Goal: Task Accomplishment & Management: Complete application form

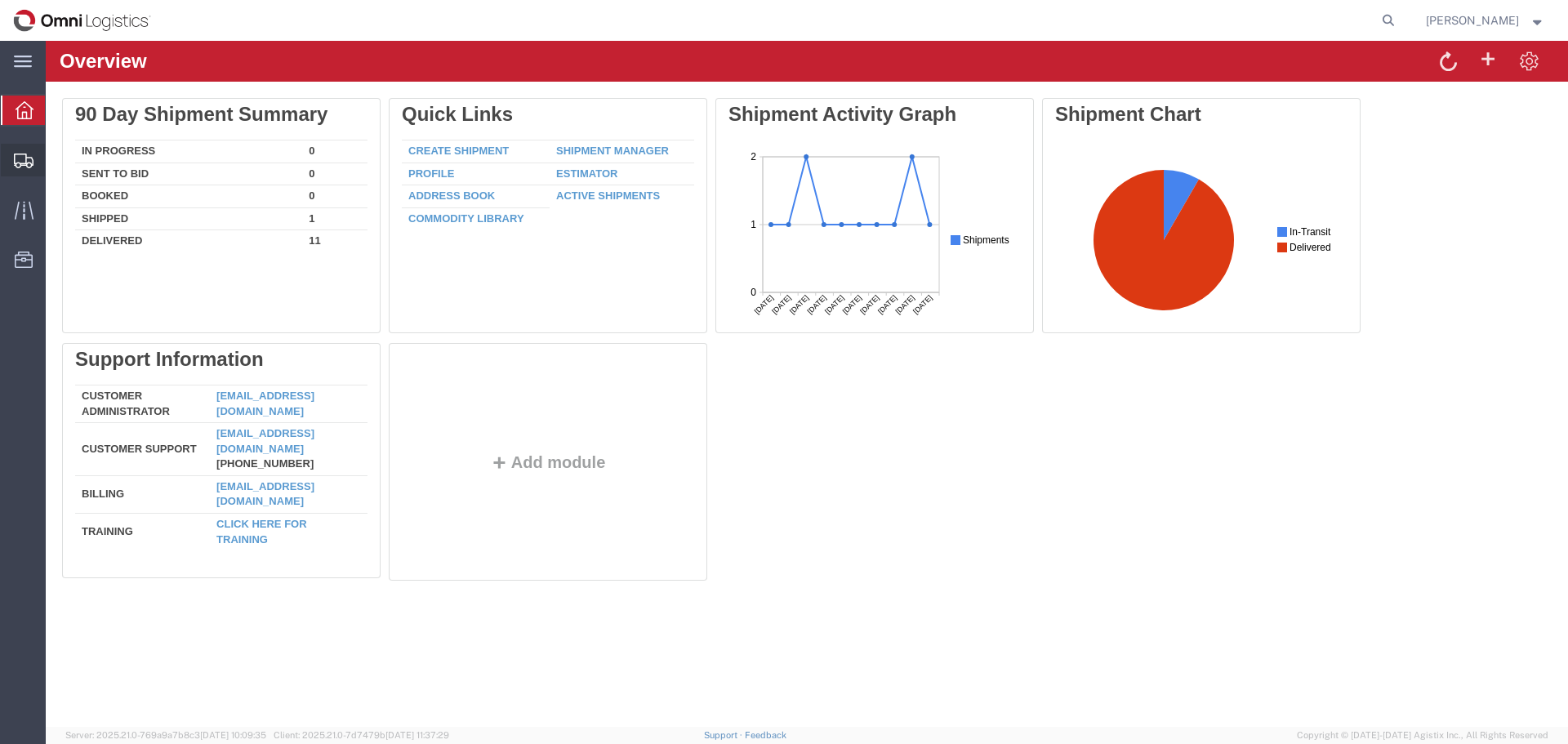
click at [0, 0] on span "Create Shipment" at bounding box center [0, 0] width 0 height 0
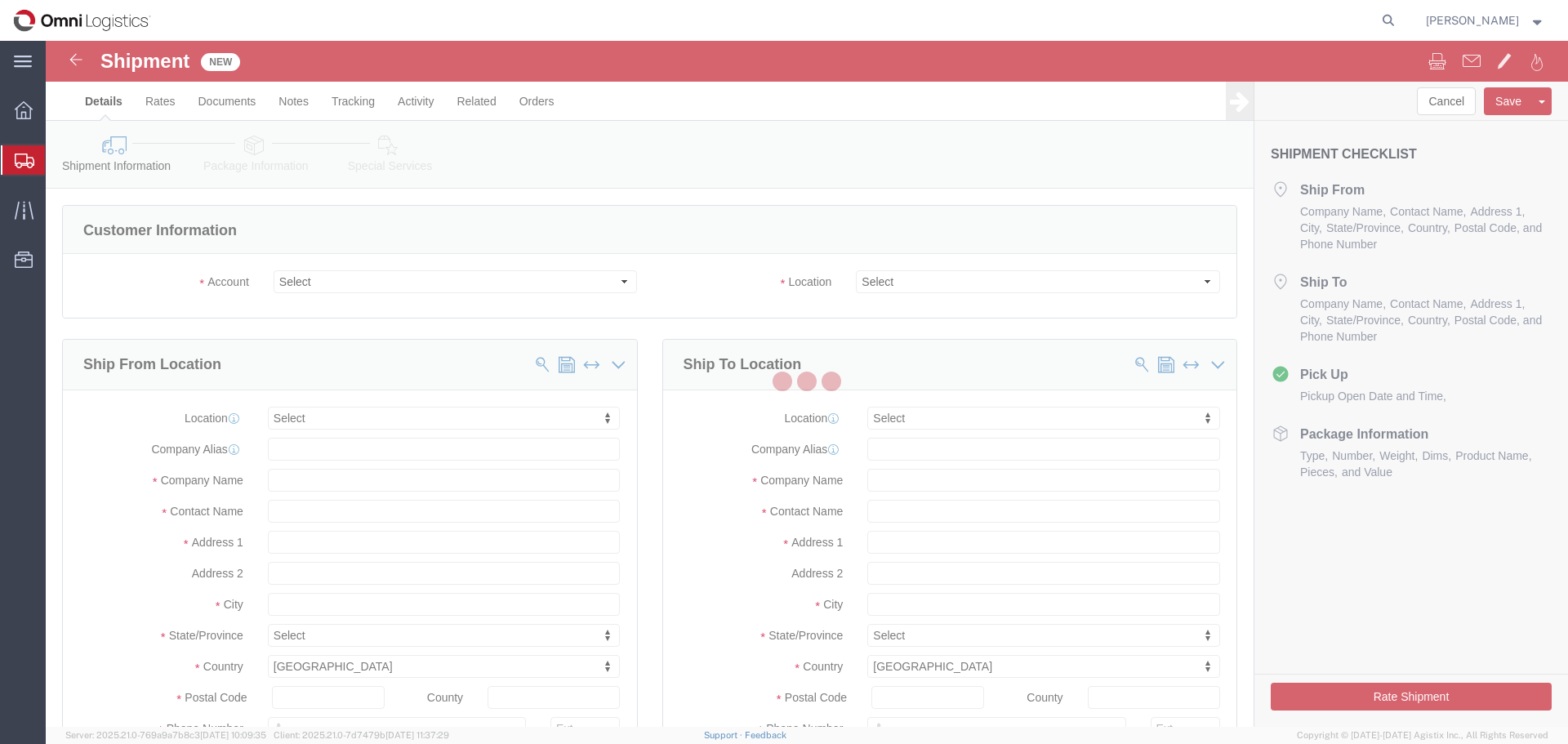
select select
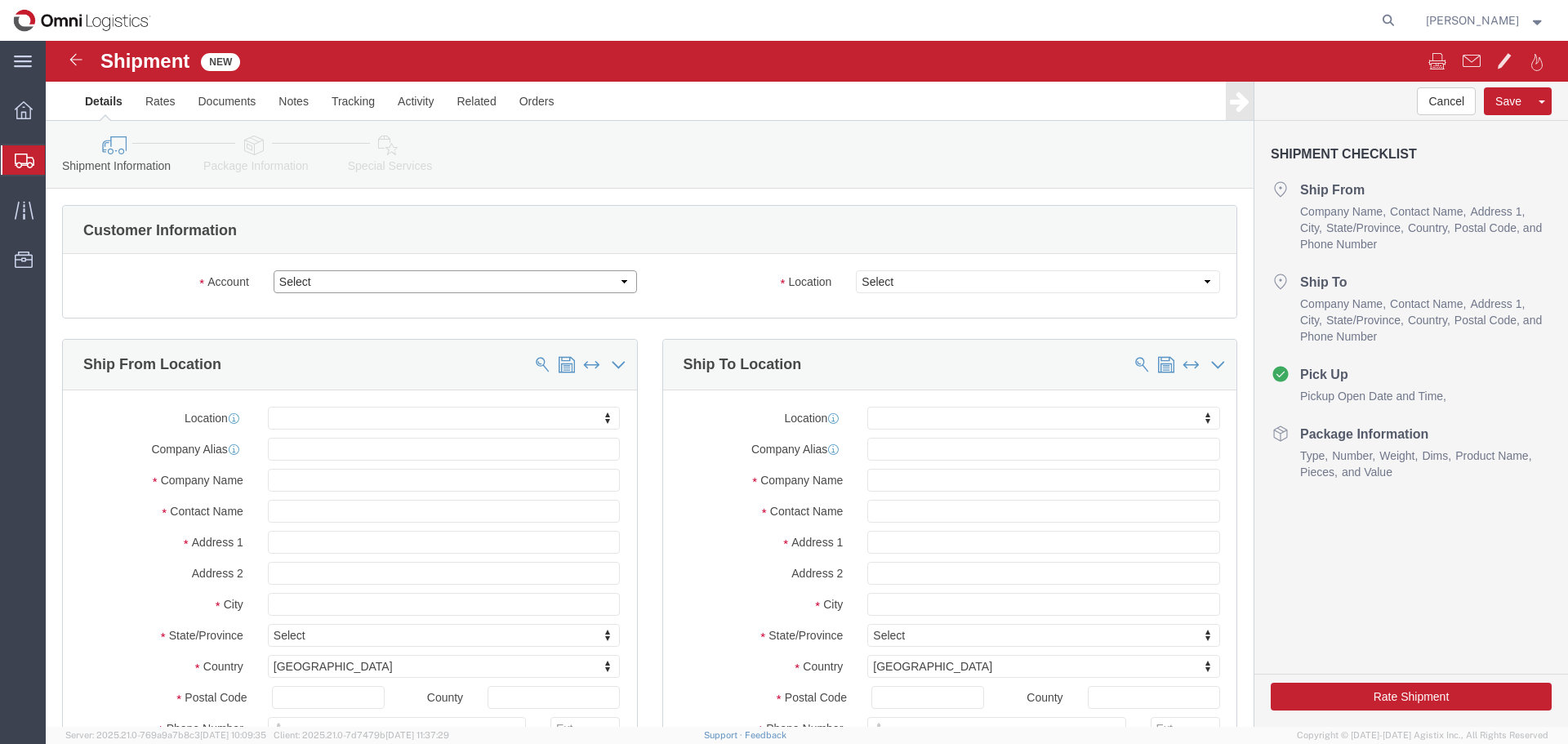
click select "Select PG&E Seko Logistics"
select select "9596"
click select "Select PG&E Seko Logistics"
select select "PURCHORD"
select select
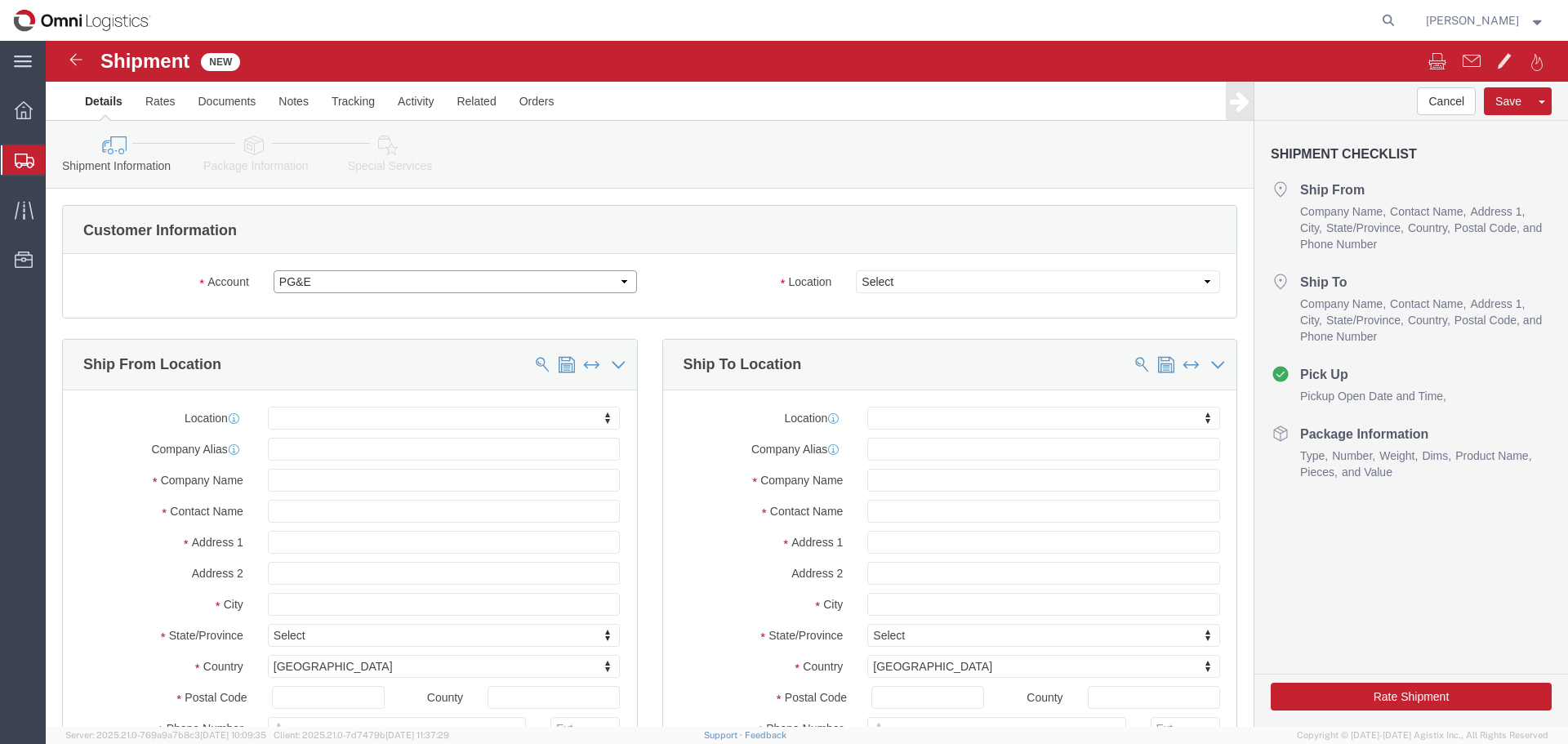
select select
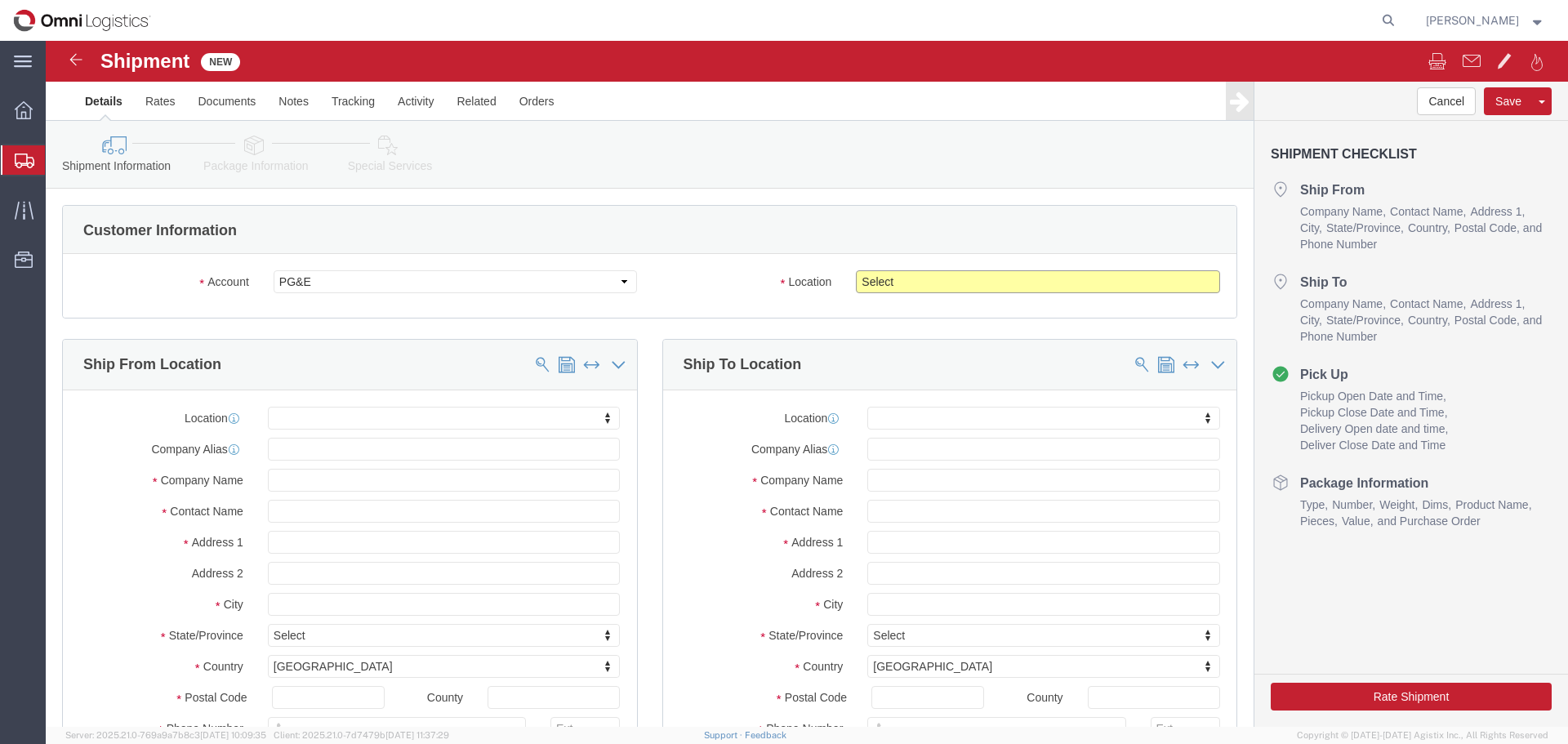
click select "Select All Others [GEOGRAPHIC_DATA] [GEOGRAPHIC_DATA] [GEOGRAPHIC_DATA] [GEOGRA…"
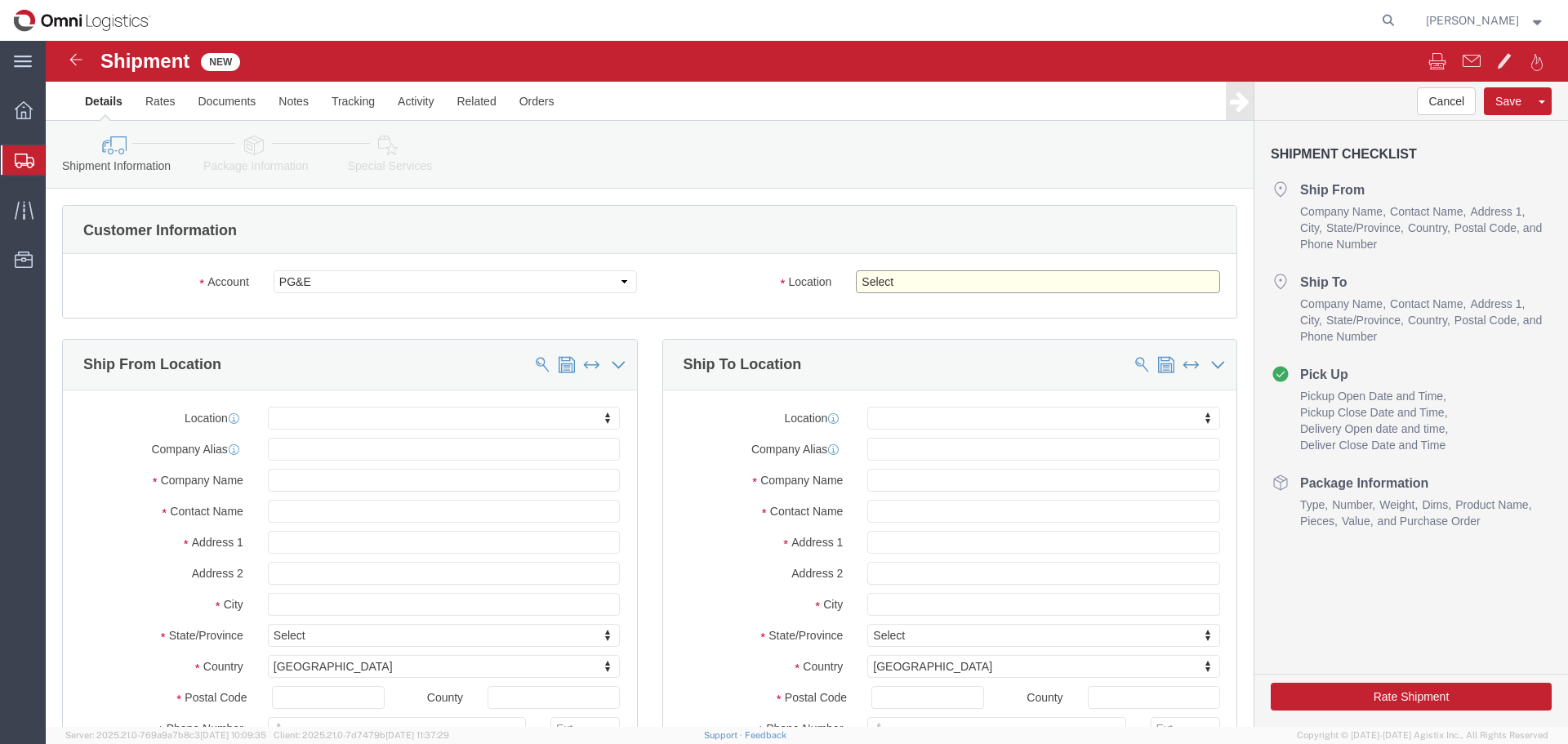
select select "19740"
click select "Select All Others [GEOGRAPHIC_DATA] [GEOGRAPHIC_DATA] [GEOGRAPHIC_DATA] [GEOGRA…"
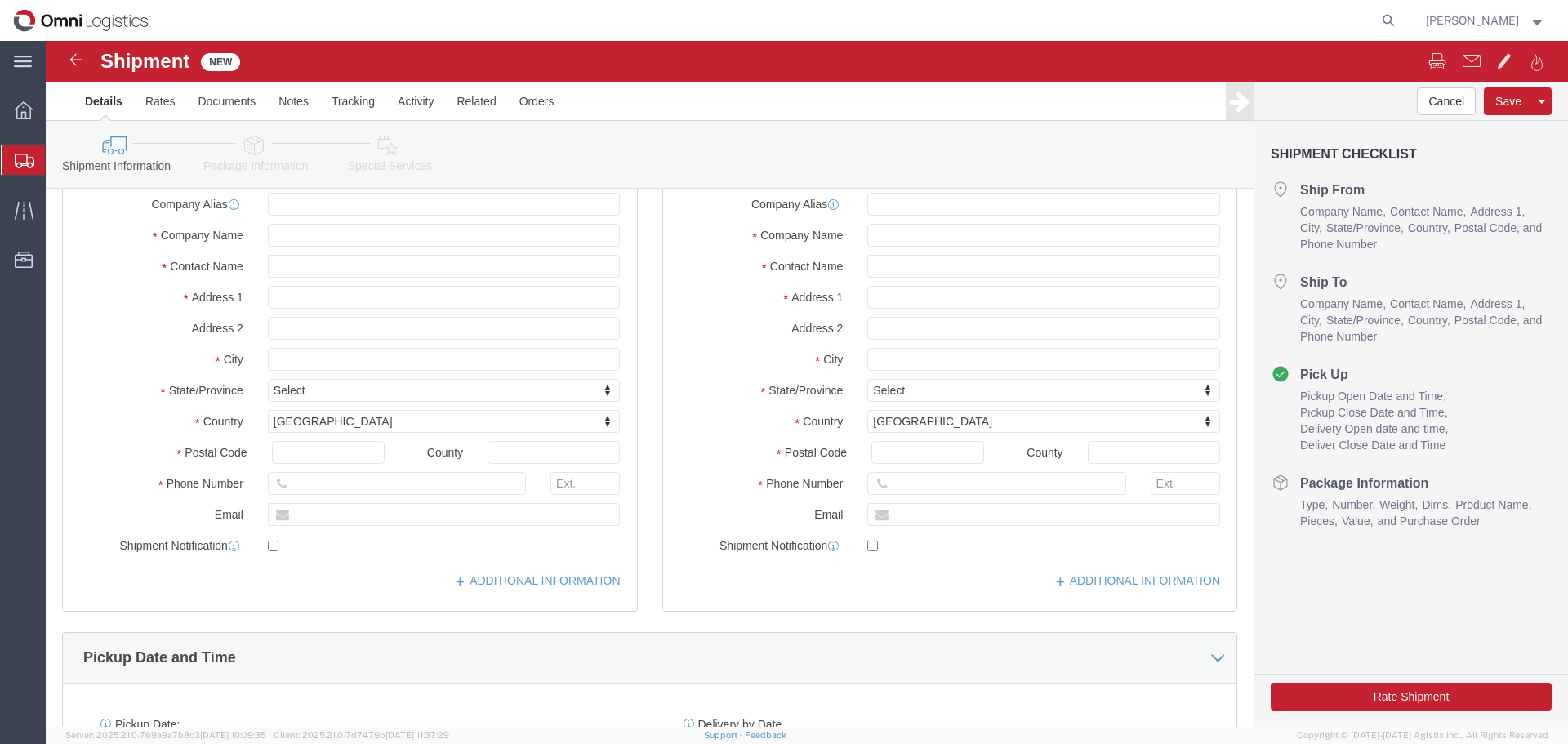
scroll to position [163, 0]
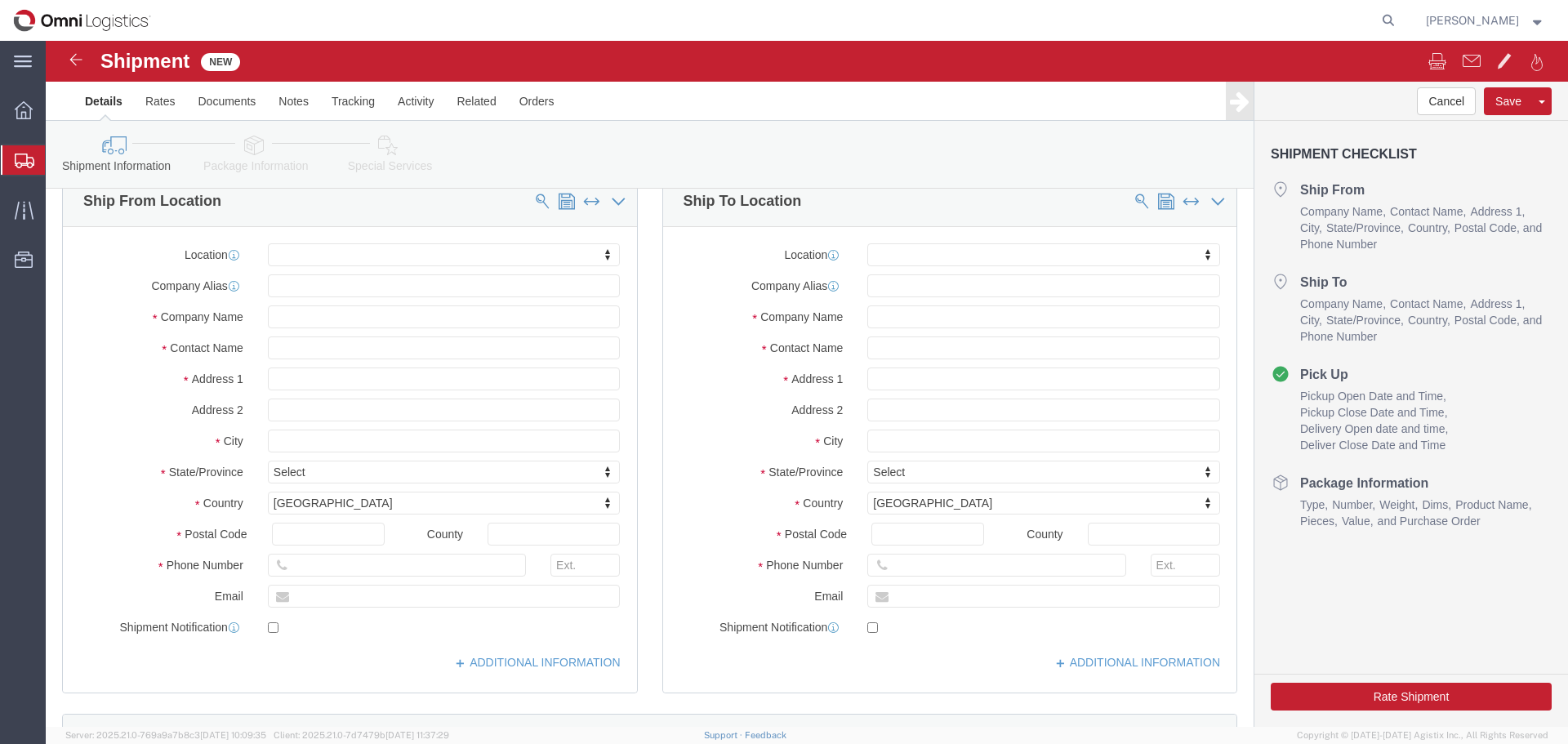
click div "Location My Profile Location (OBSOLETE) [PERSON_NAME] SC - GC TRAILER (OBSOLETE…"
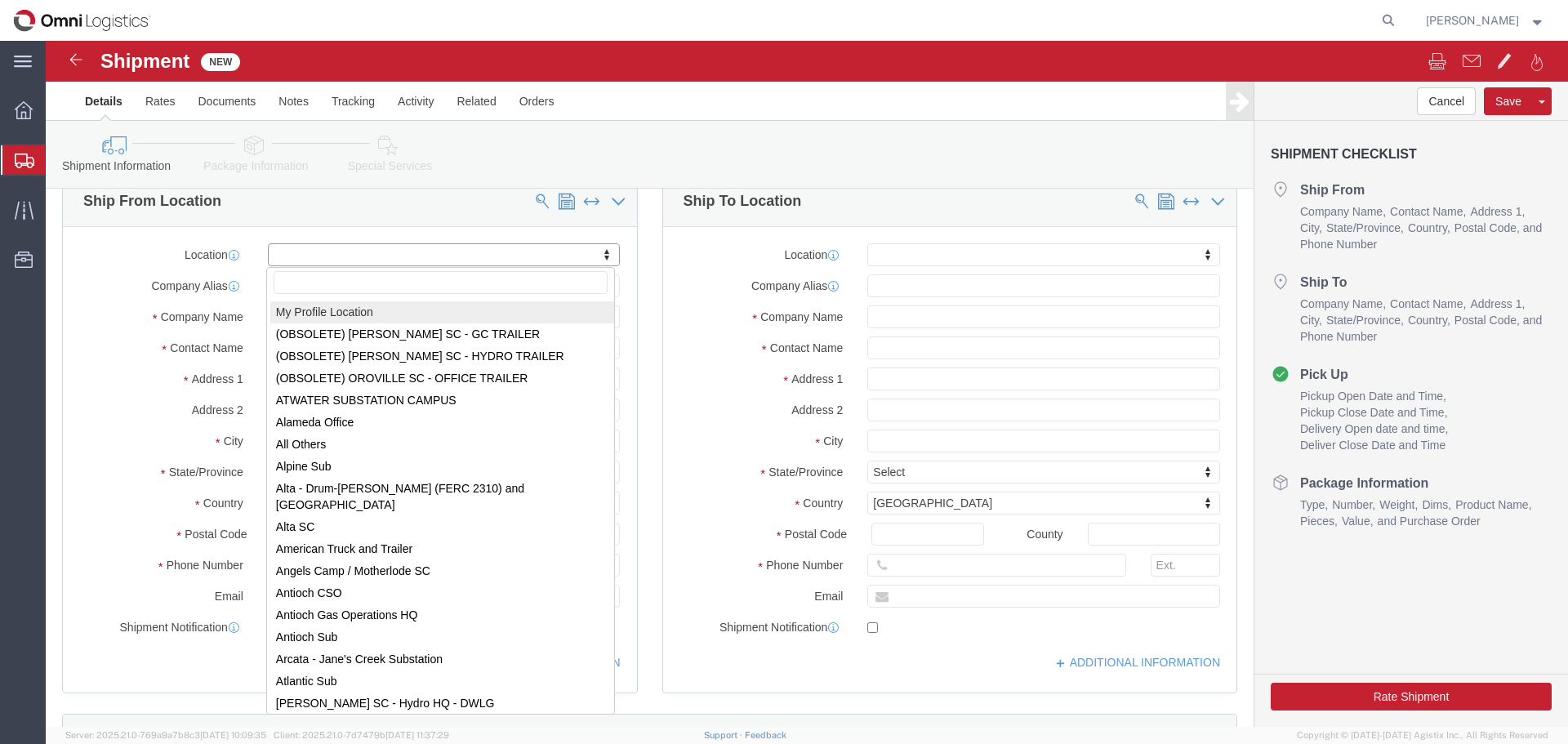
select select "MYPROFILE"
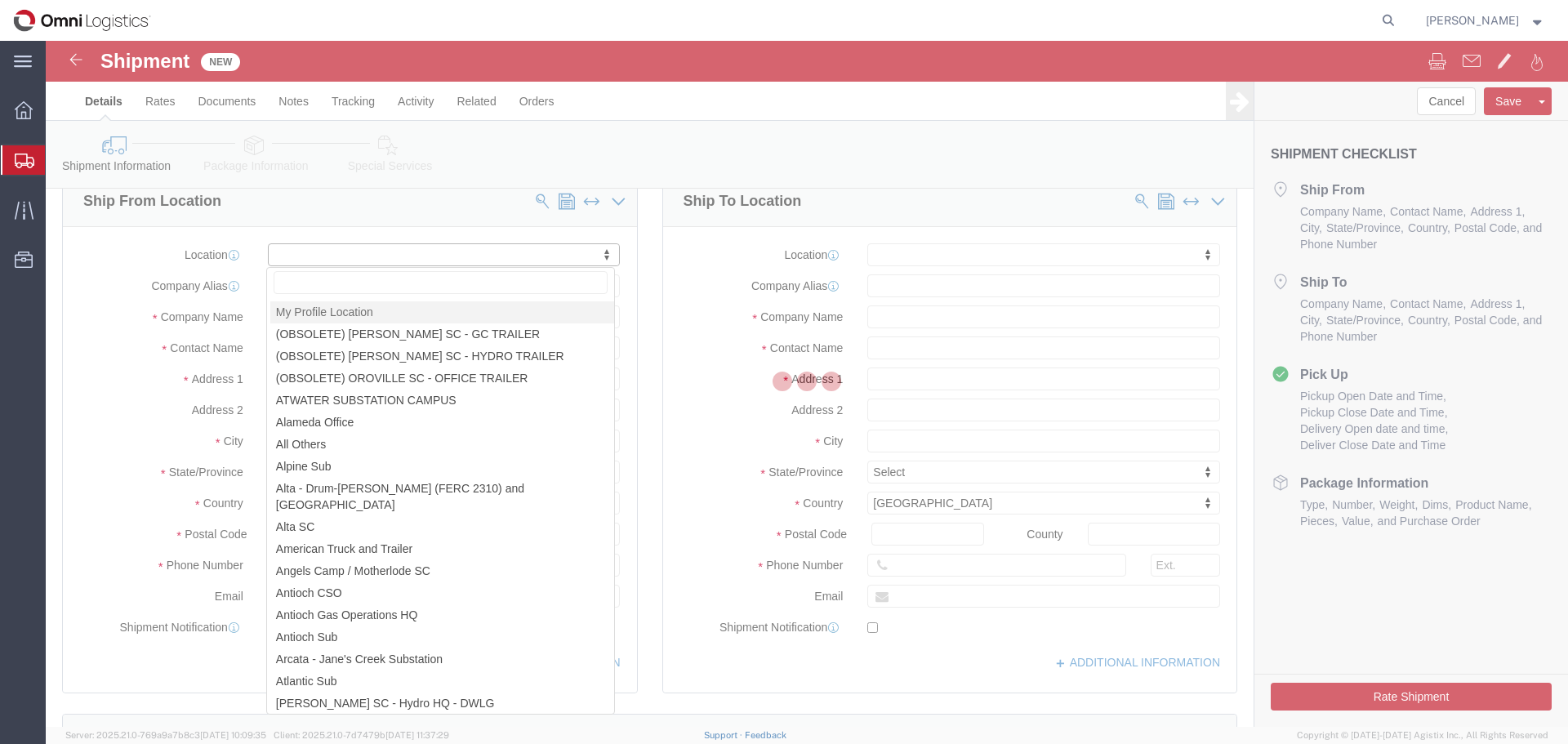
type input "[STREET_ADDRESS]"
type input "78045"
type input "9562427113"
type input "[EMAIL_ADDRESS][DOMAIN_NAME]"
checkbox input "true"
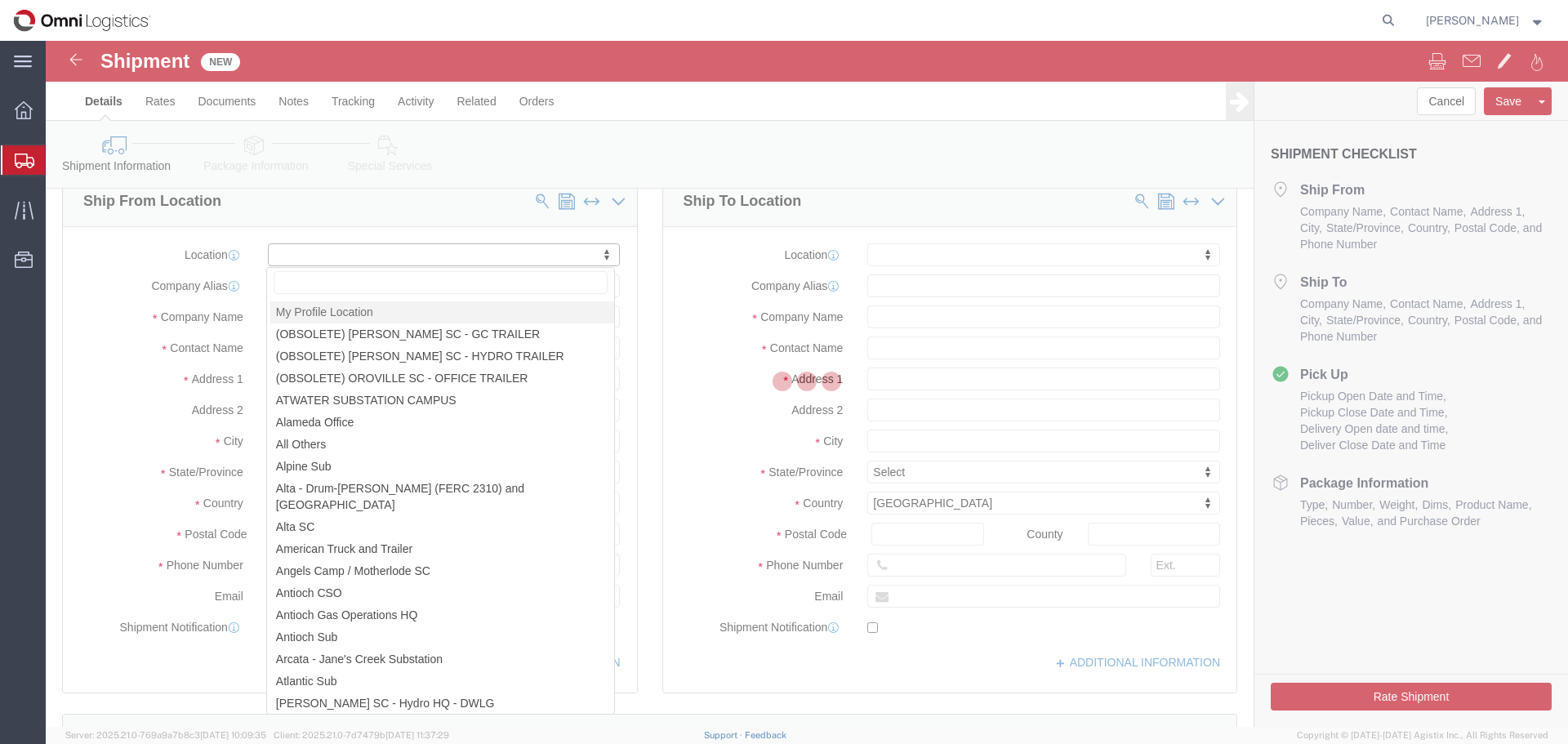
type input "Seko Logistics"
type input "[PERSON_NAME]"
type input "Laredo"
select select "[GEOGRAPHIC_DATA]"
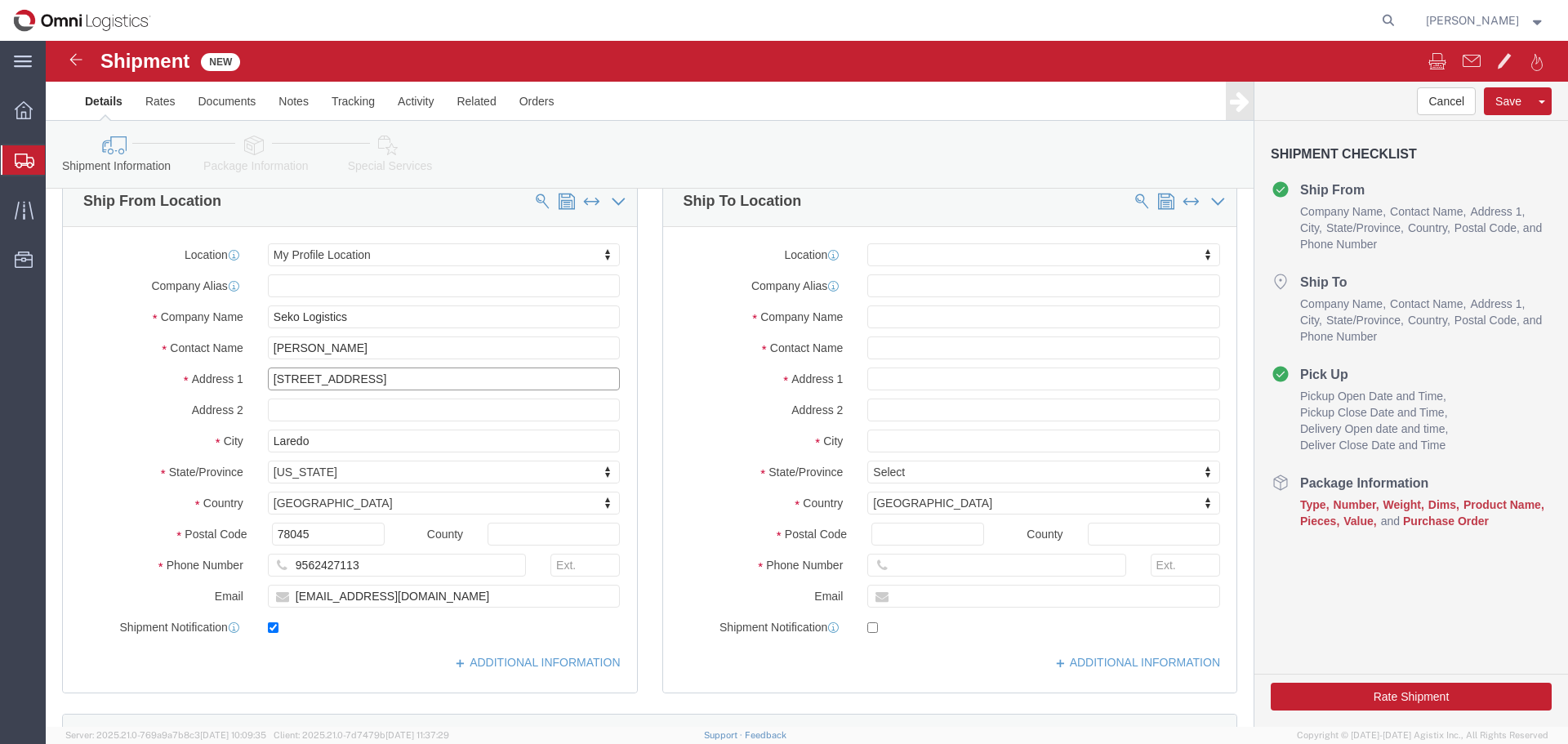
drag, startPoint x: 323, startPoint y: 333, endPoint x: 120, endPoint y: 324, distance: 203.2
click div "Location My Profile Location My Profile Location (OBSOLETE) [GEOGRAPHIC_DATA] S…"
type input "[STREET_ADDRESS]"
select select
drag, startPoint x: 267, startPoint y: 558, endPoint x: 209, endPoint y: 552, distance: 58.3
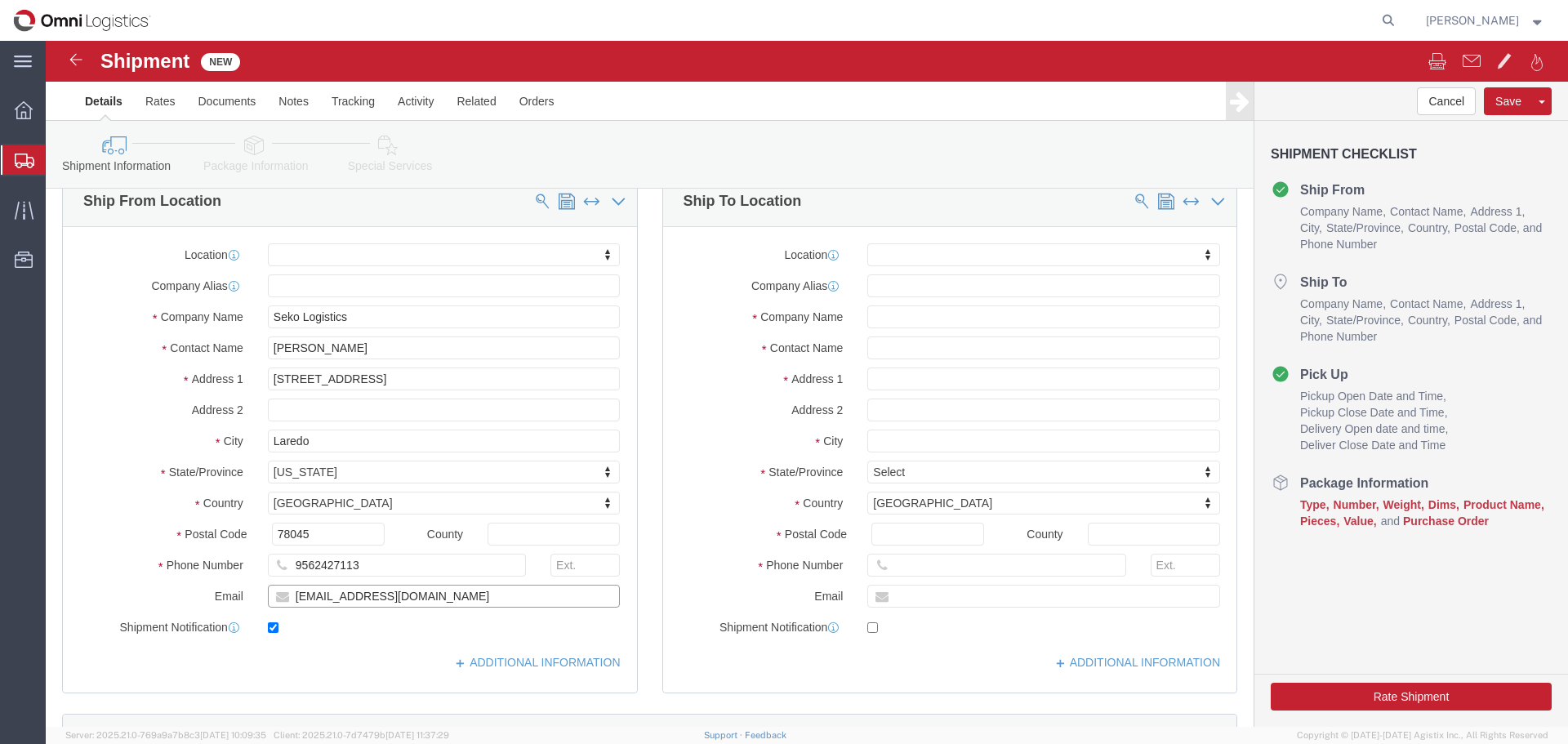
click div "[EMAIL_ADDRESS][DOMAIN_NAME]"
type input "[PERSON_NAME][EMAIL_ADDRESS][DOMAIN_NAME]"
click input "text"
type input "pac"
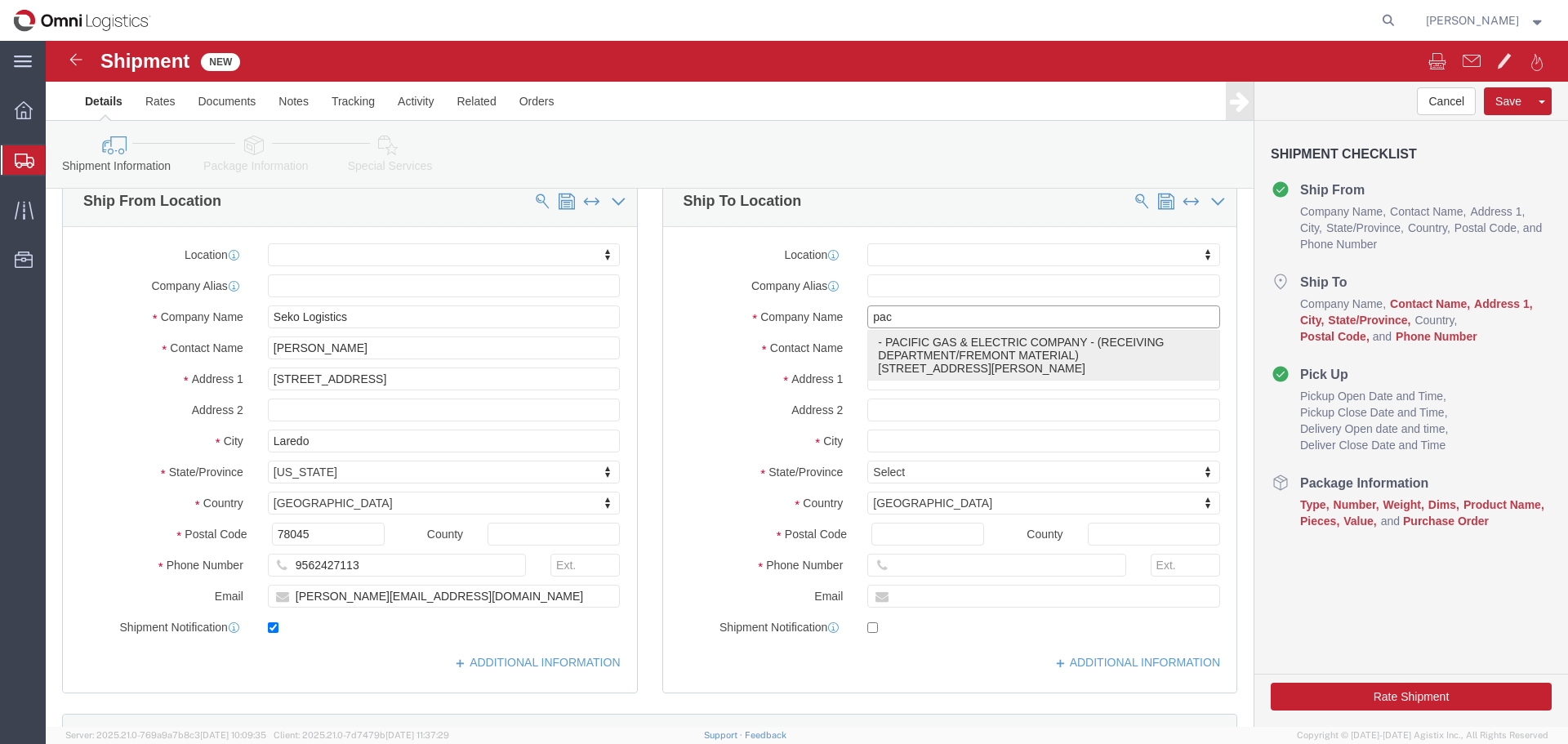
click p "- PACIFIC GAS & ELECTRIC COMPANY - (RECEIVING DEPARTMENT/FREMONT MATERIAL) [STR…"
select select
type input "[STREET_ADDRESS][PERSON_NAME]"
type input "94538"
type input "5107702025"
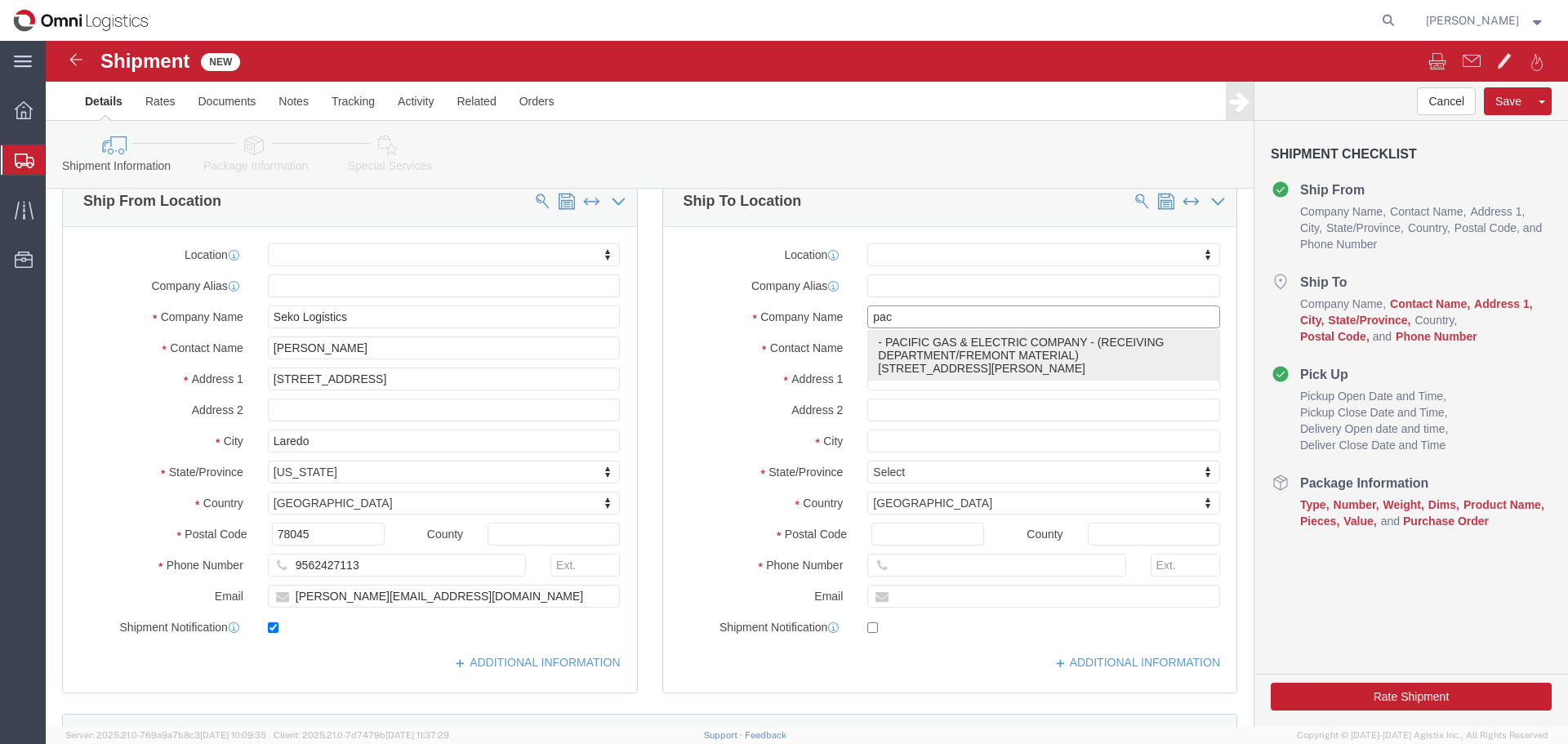
type input "PACIFIC GAS & ELECTRIC COMPANY"
type input "RECEIVING DEPARTMENT/FREMONT MATERIAL"
type input "FREMONT"
select select "CA"
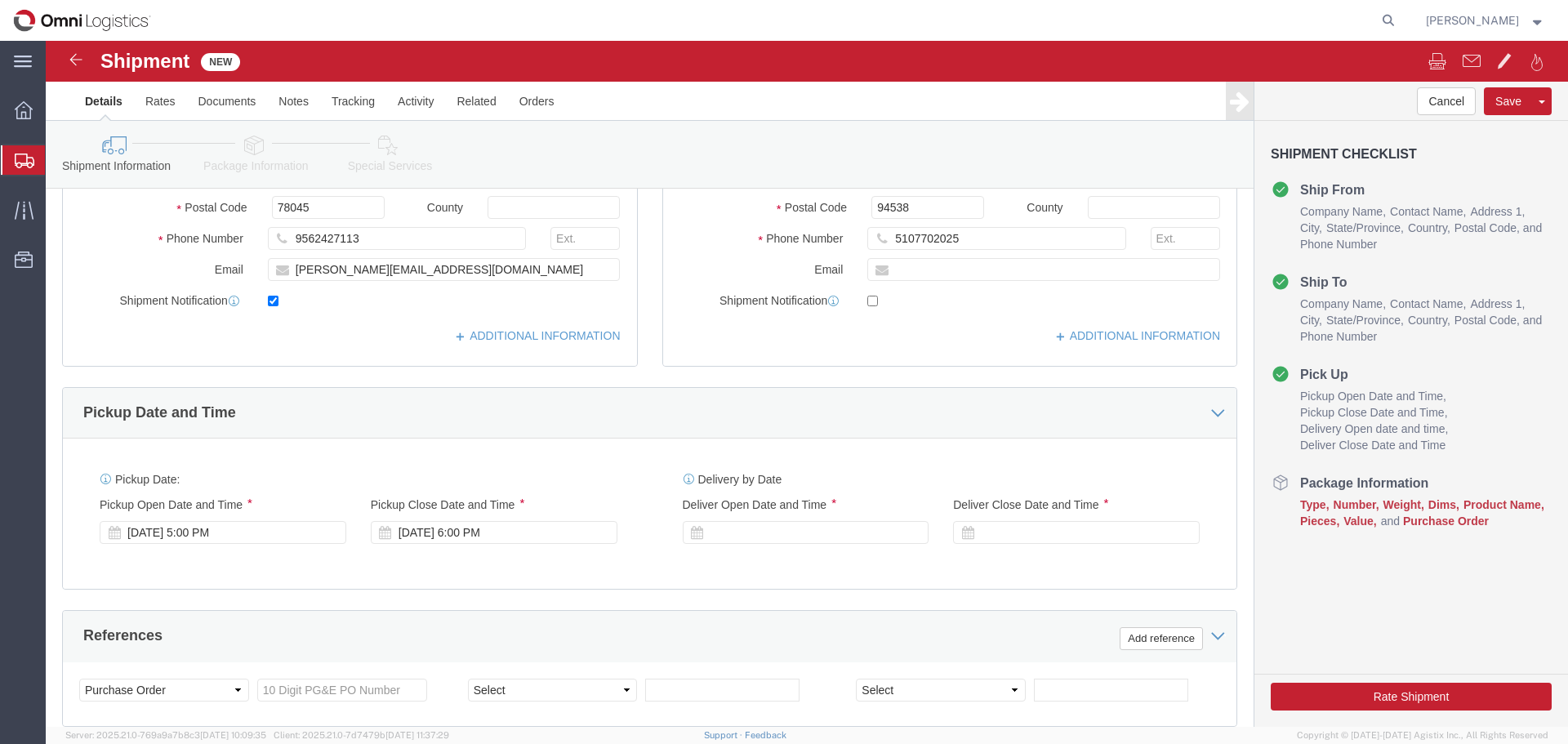
scroll to position [653, 0]
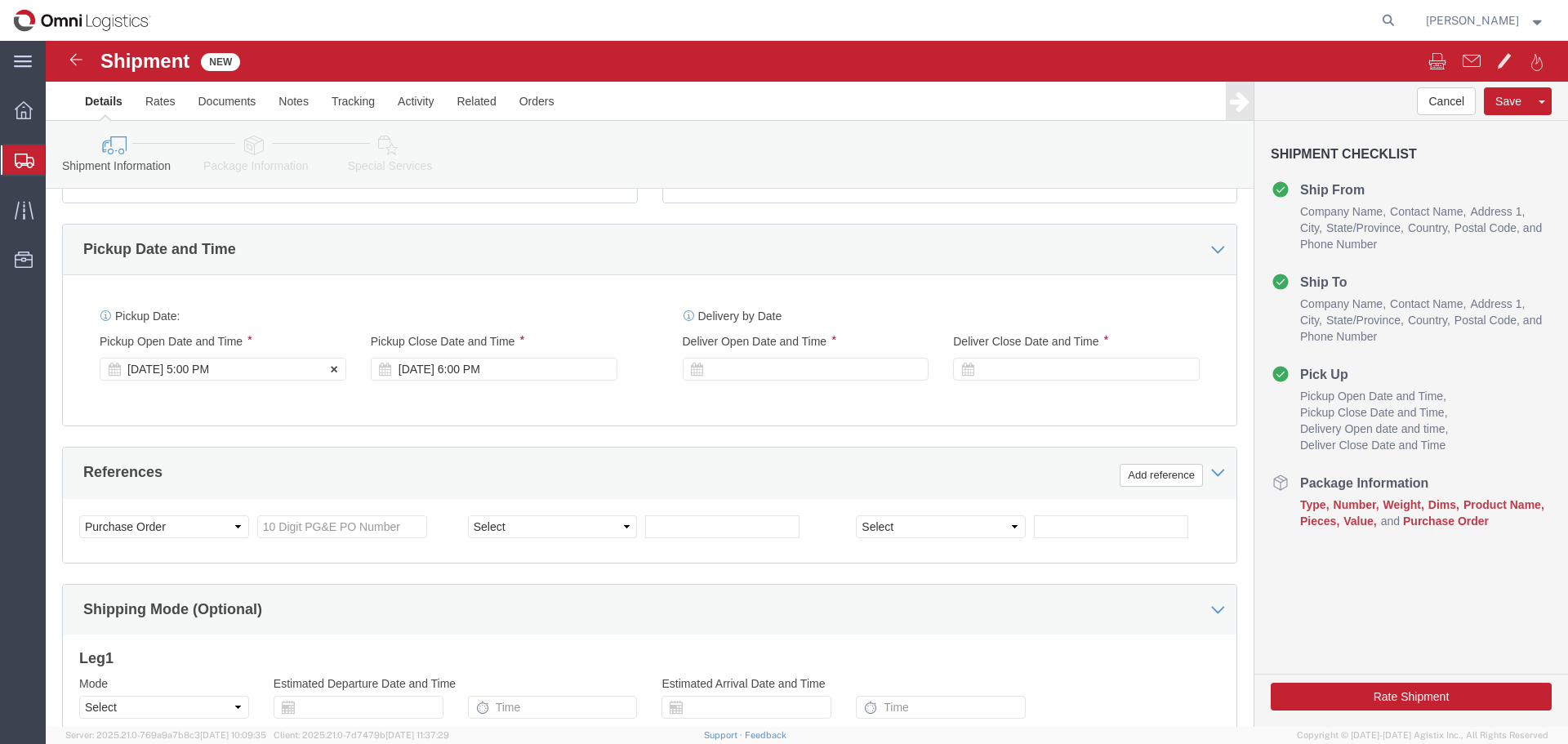
type input "PACIFIC GAS & ELECTRIC COMPANY"
click div "[DATE] 5:00 PM"
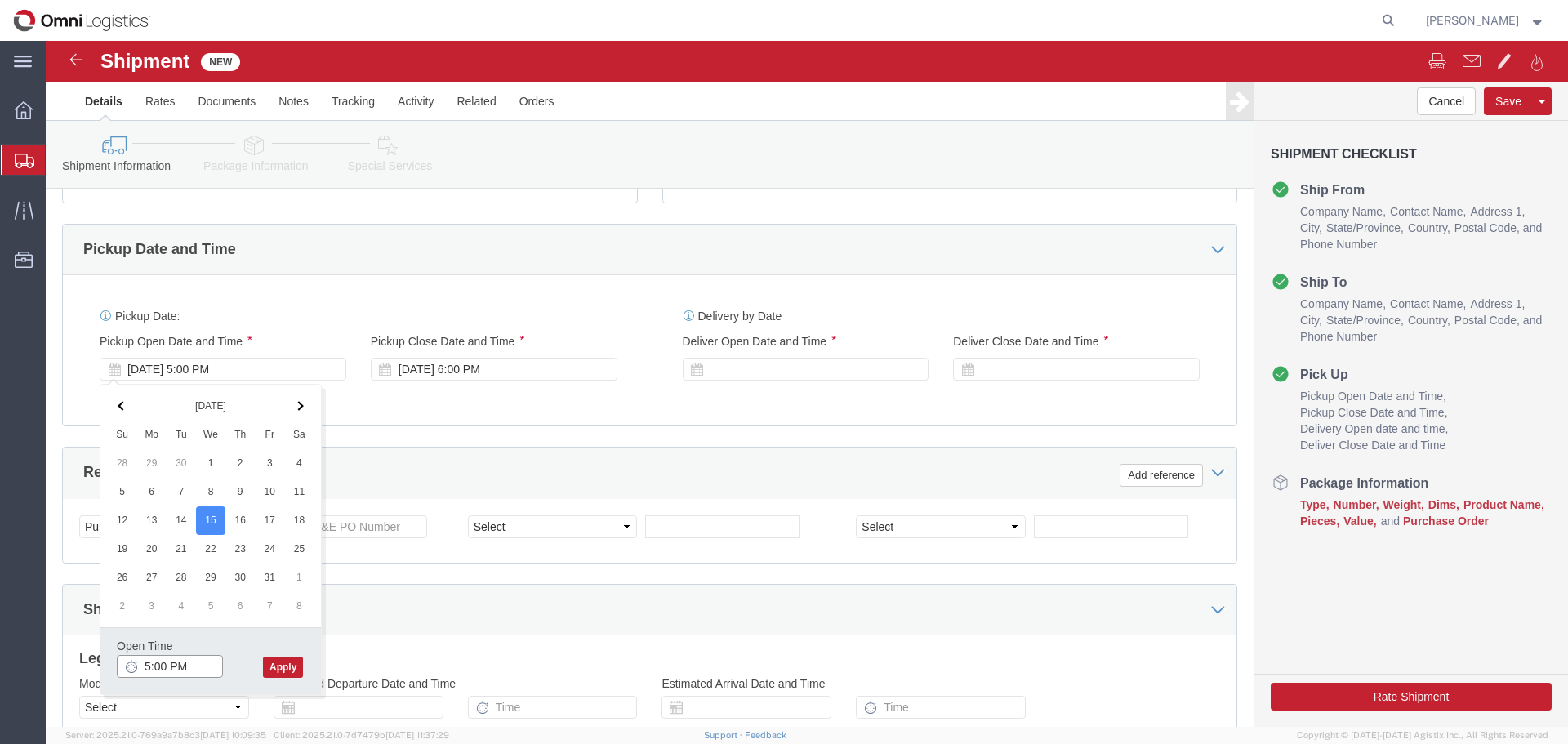
click input "5:00 PM"
click input "11:00 PM"
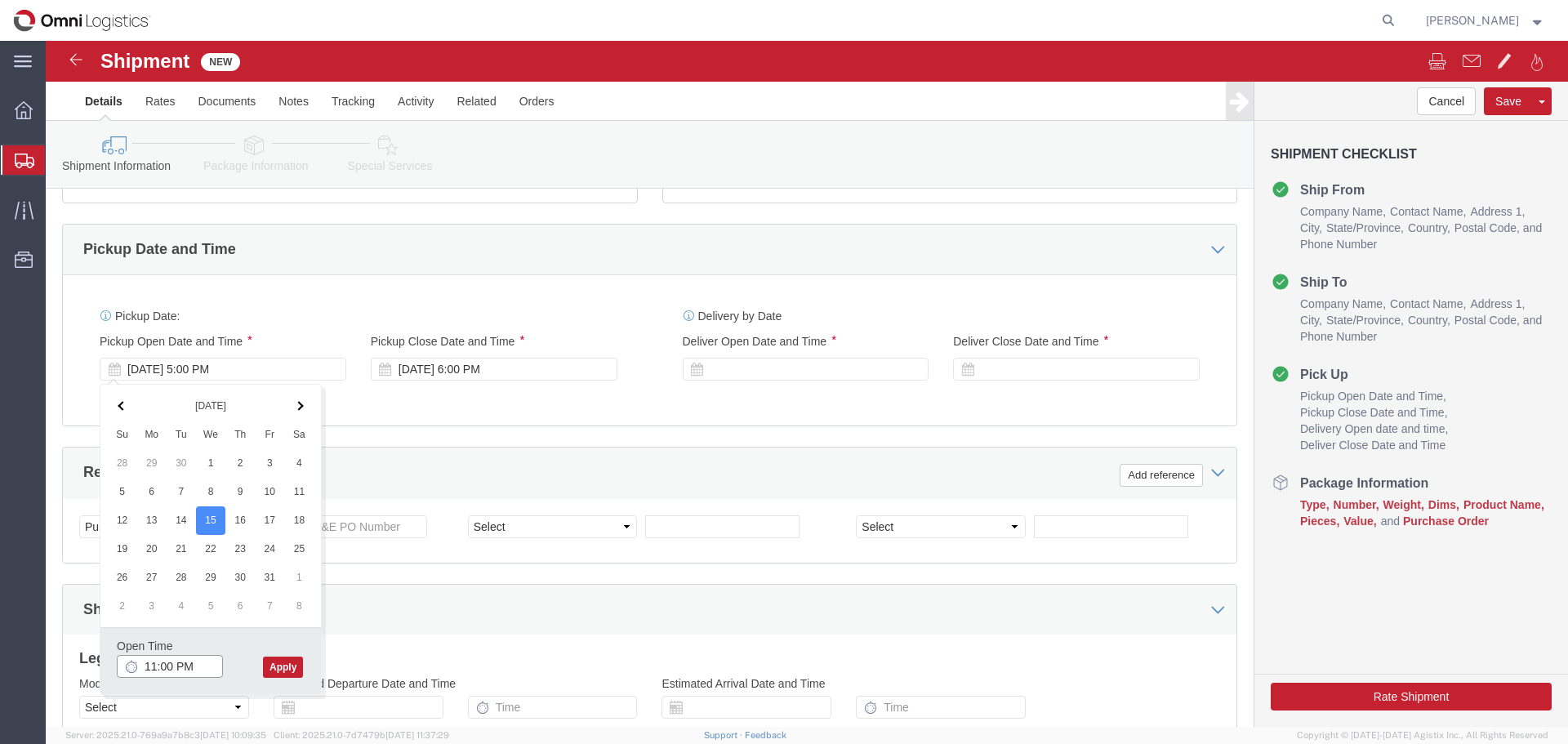
click input "11:00 PM"
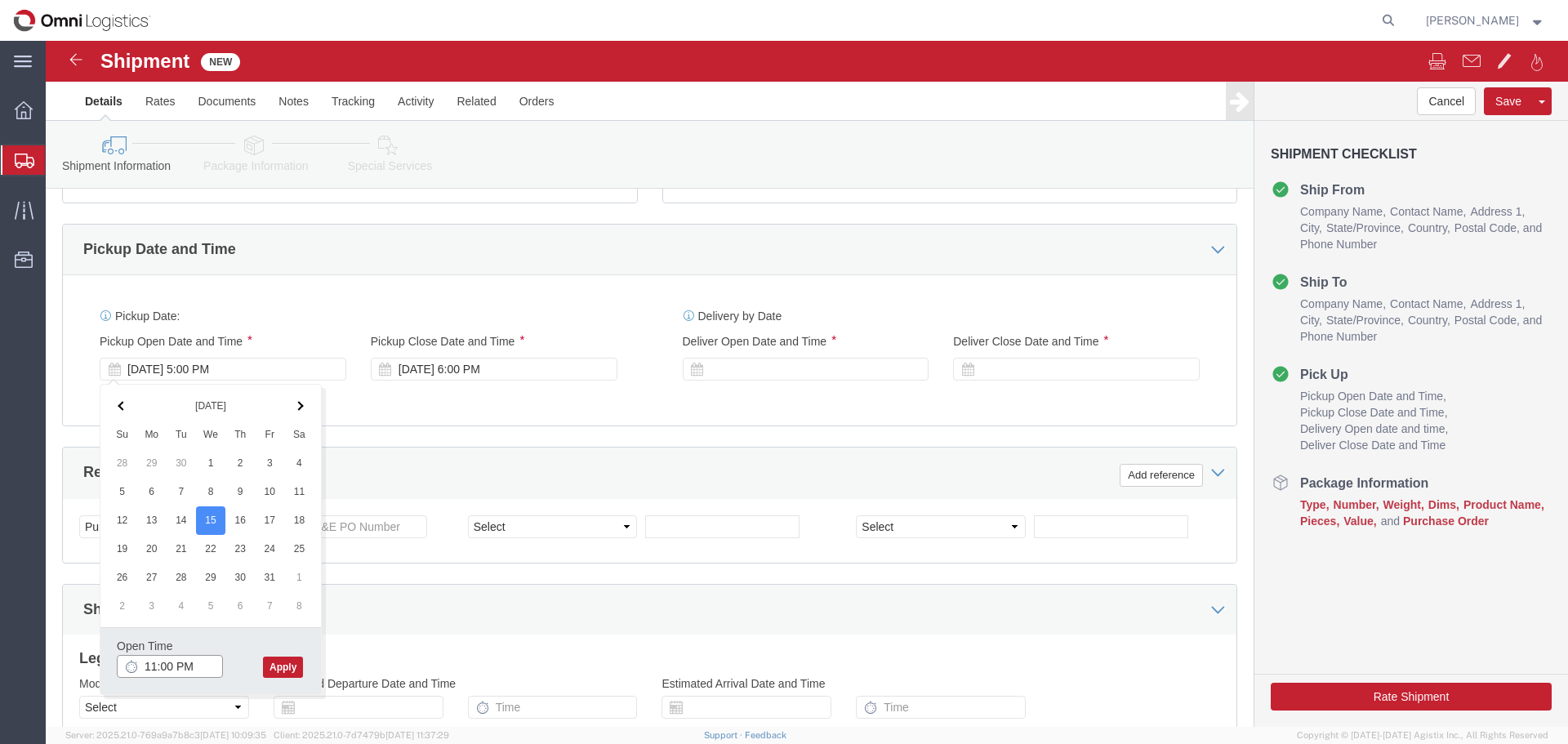
click input "11:00 PM"
type input "11:00 AM"
click button "Apply"
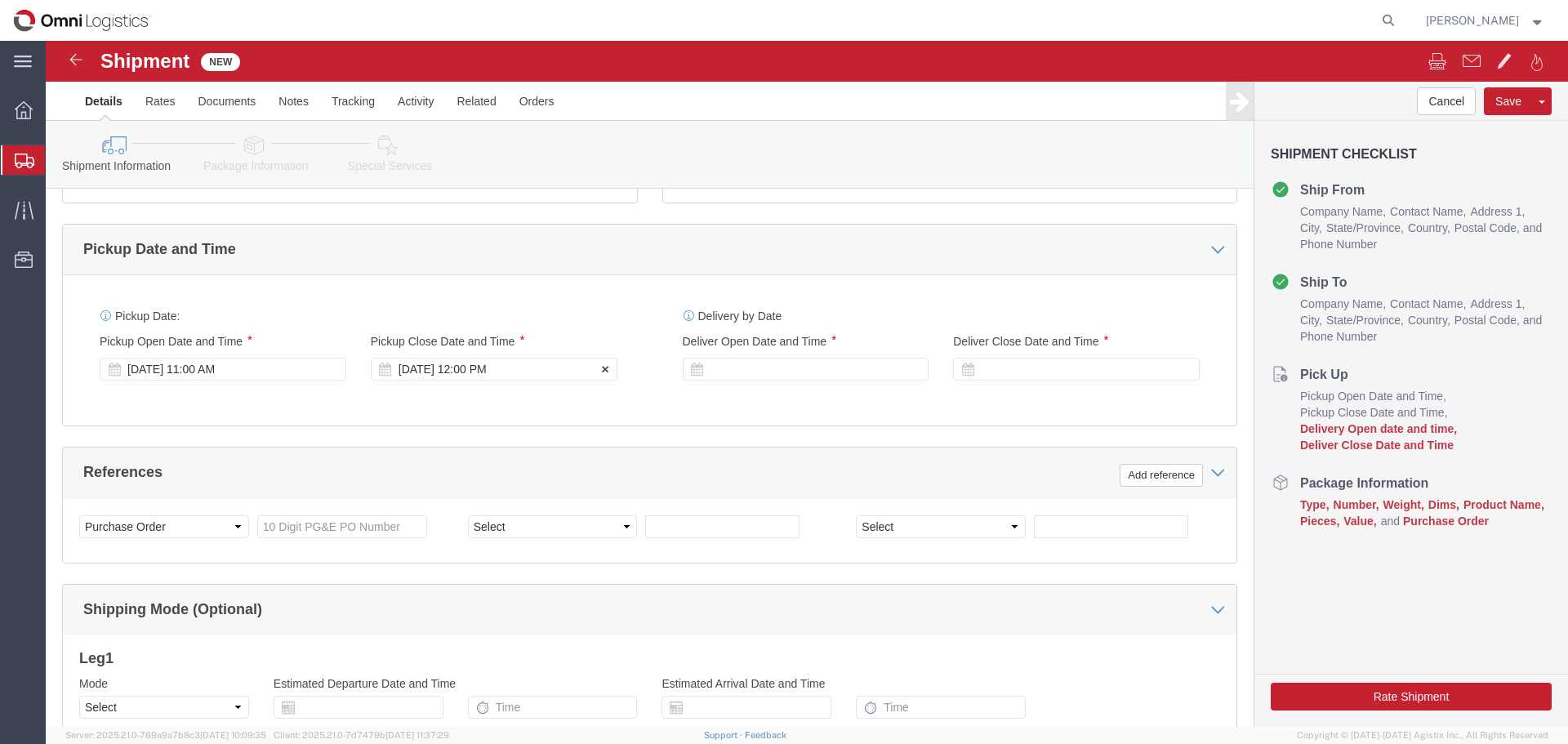
click div "[DATE] 12:00 PM"
type input "4:00 PM"
click button "Apply"
click div
click input "5:00 PM"
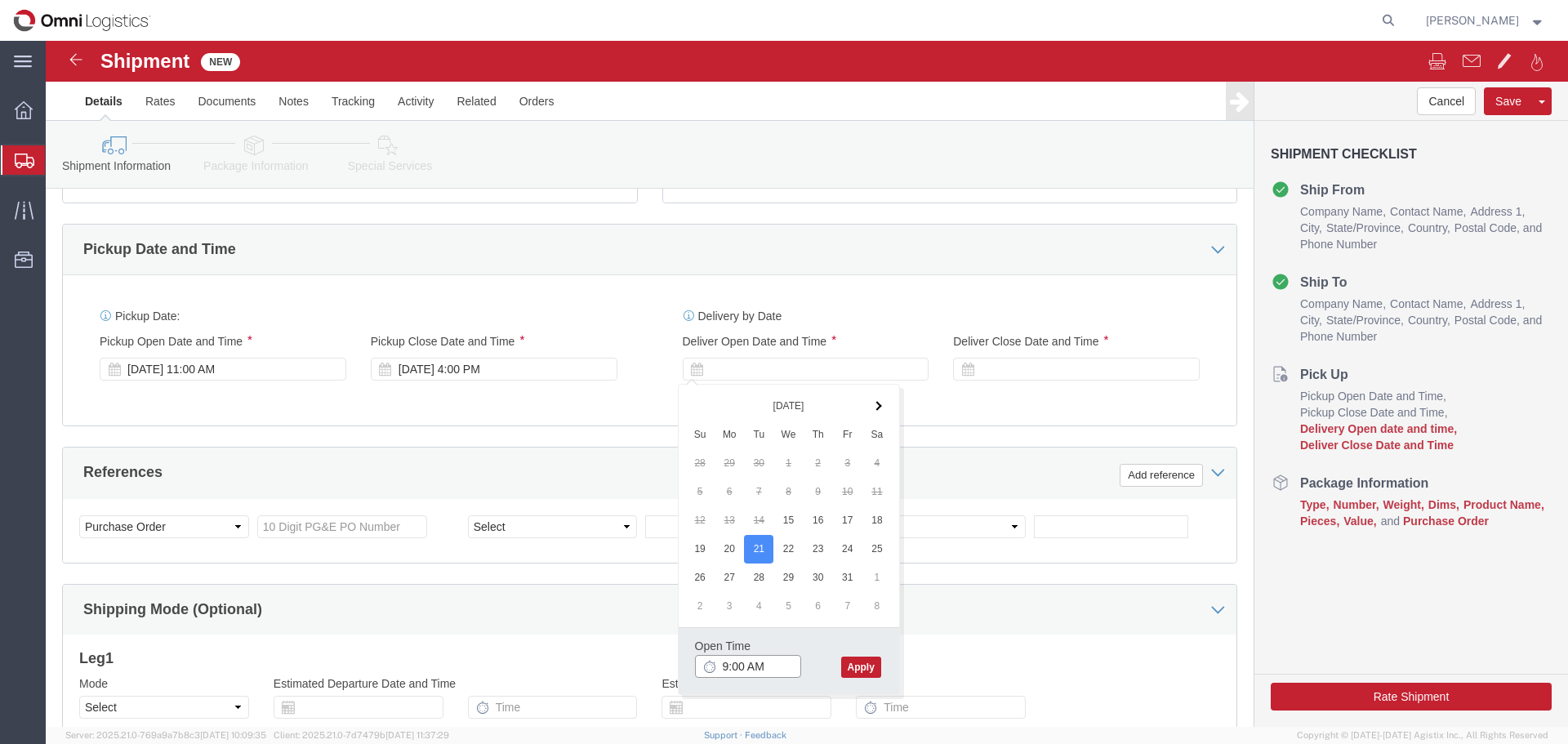
type input "9:00 AM"
click button "Apply"
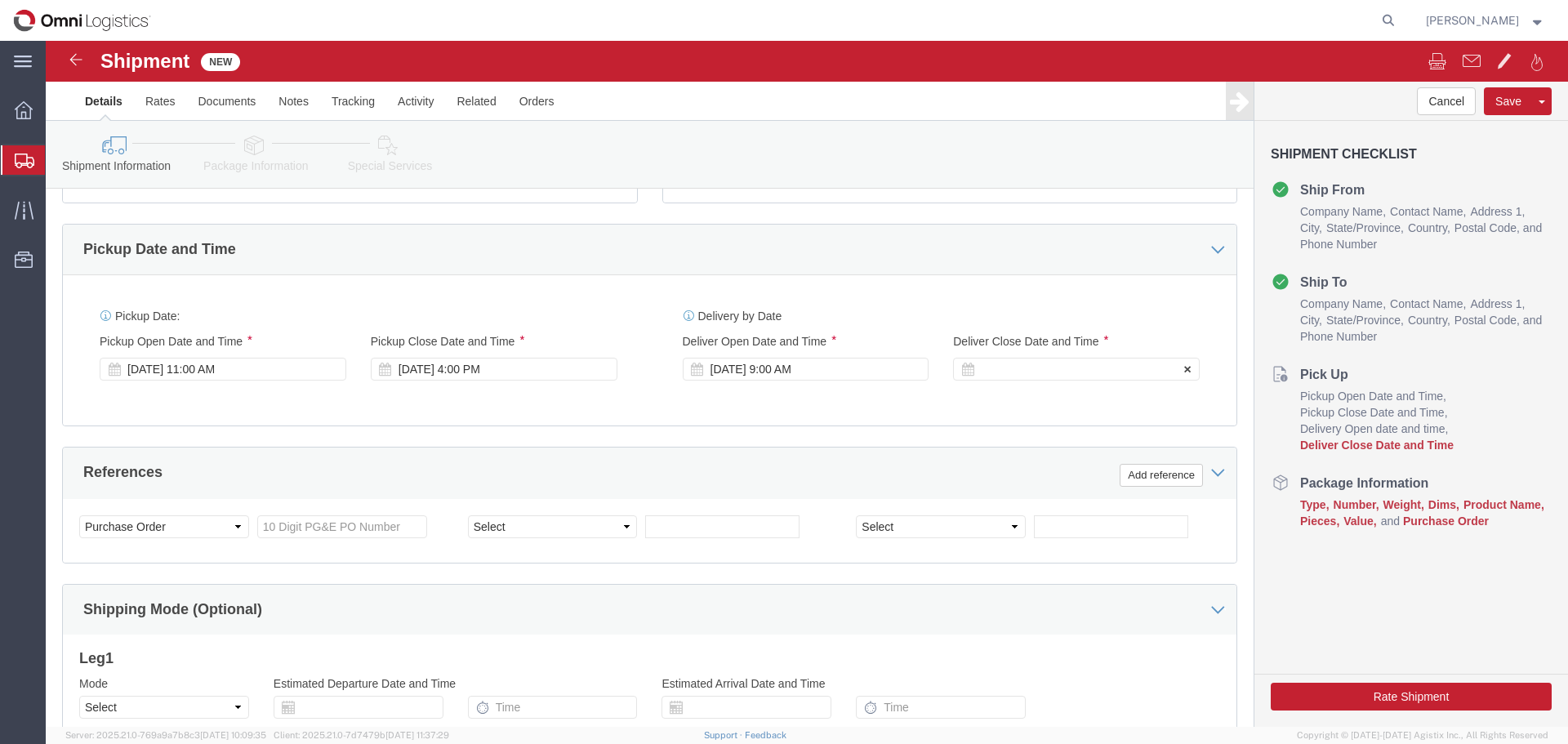
click div
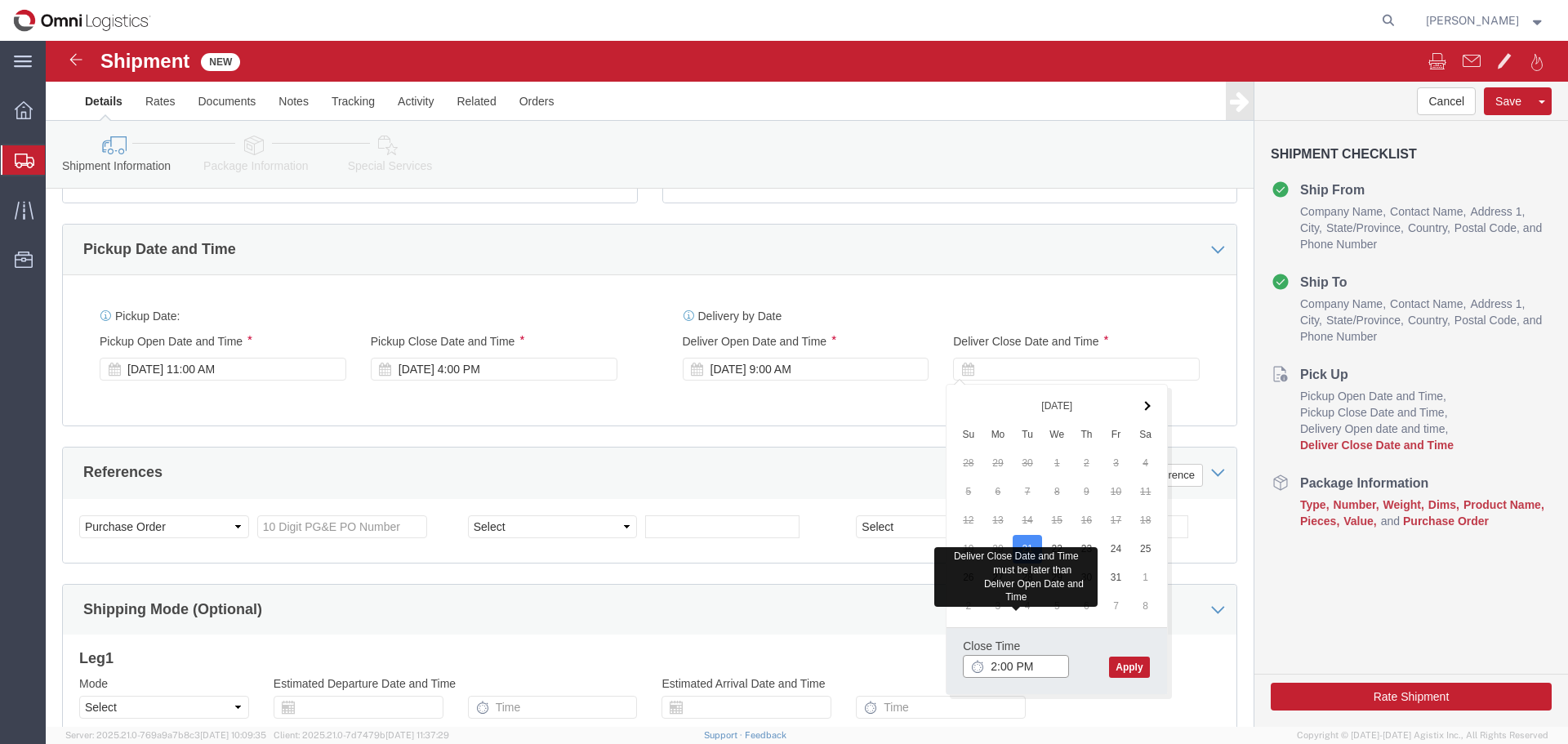
type input "2:00 PM"
click button "Apply"
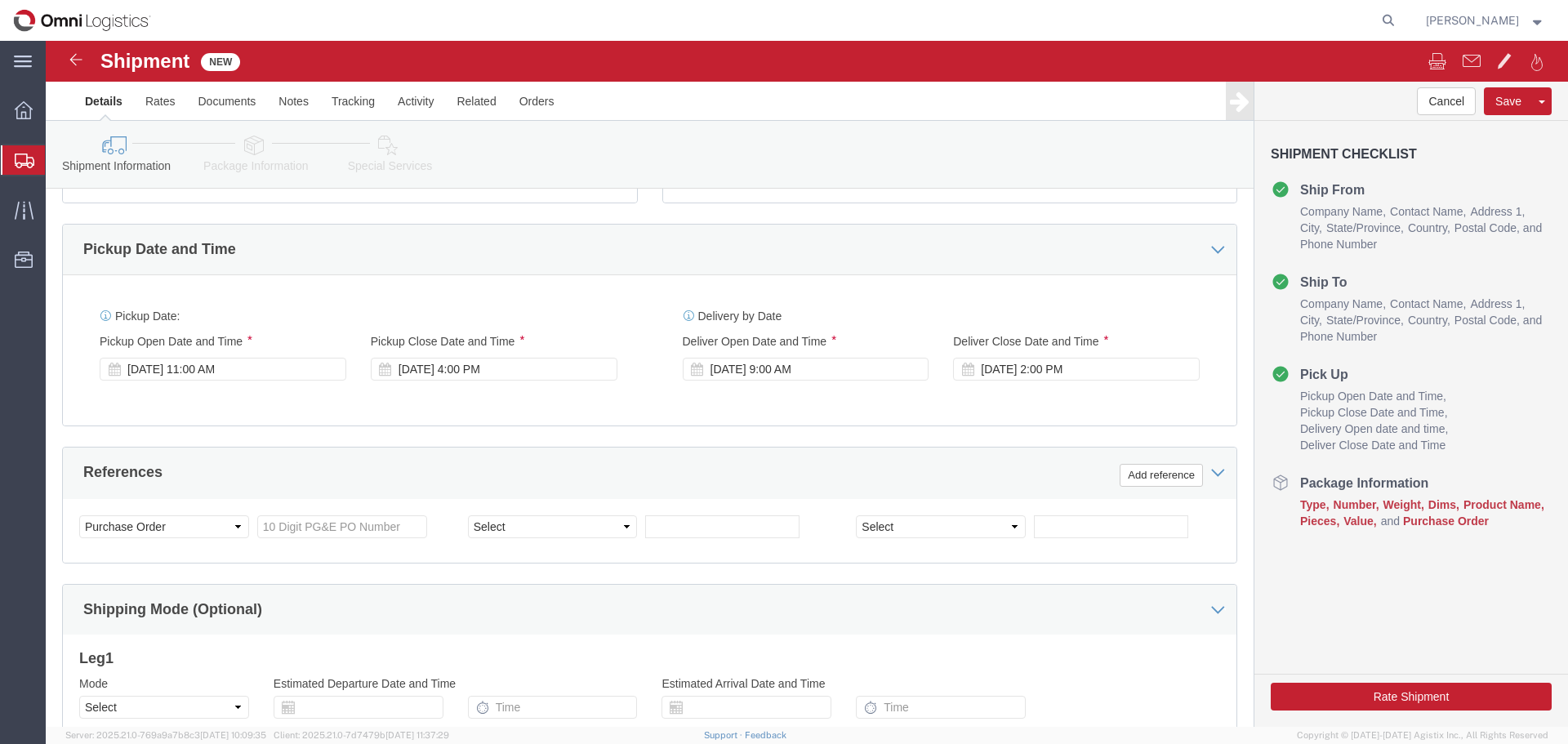
scroll to position [850, 0]
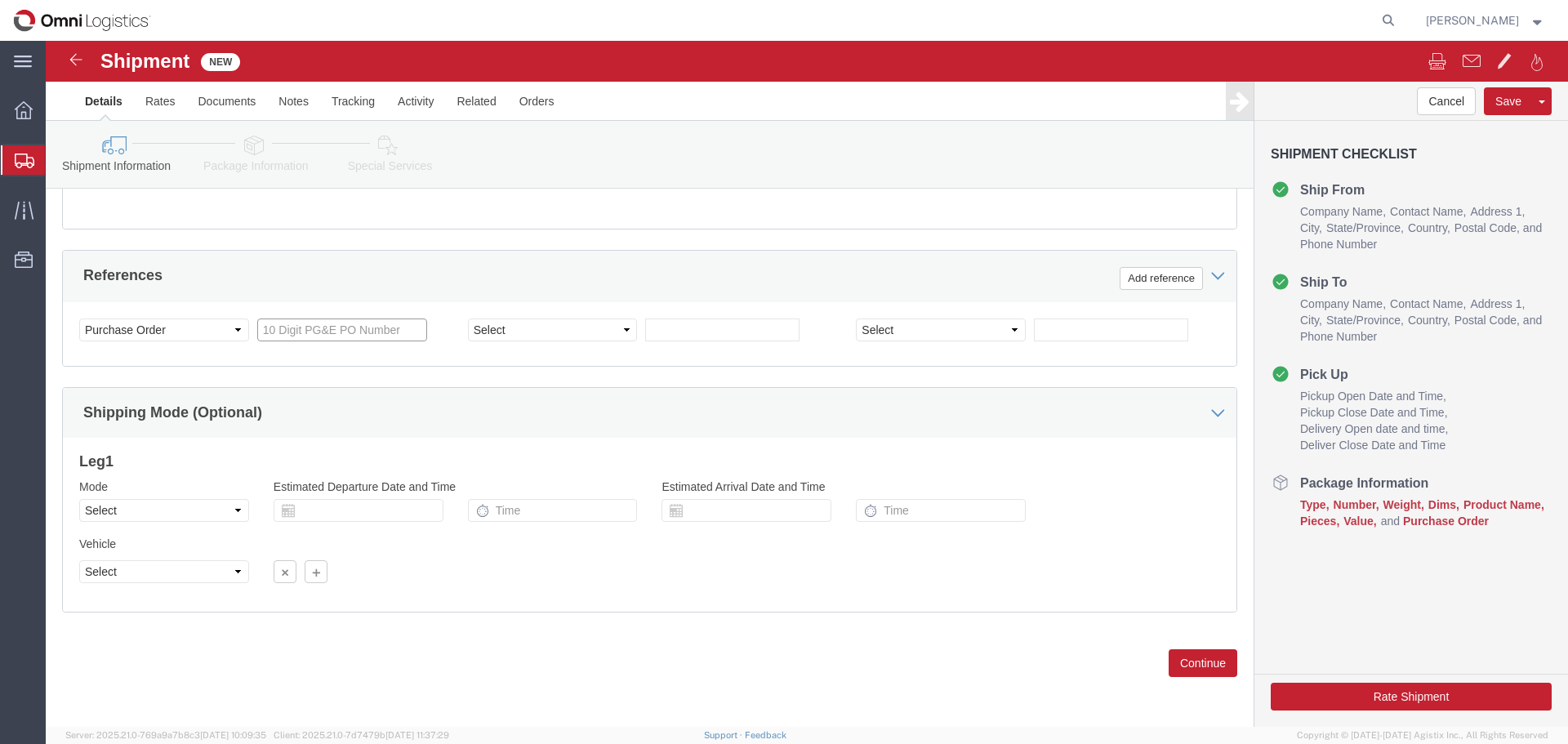
click input "text"
type input "3501407524"
click select "Select Account Type Activity ID Airline Appointment Number ASN Batch Request # …"
select select "BOL"
click select "Select Account Type Activity ID Airline Appointment Number ASN Batch Request # …"
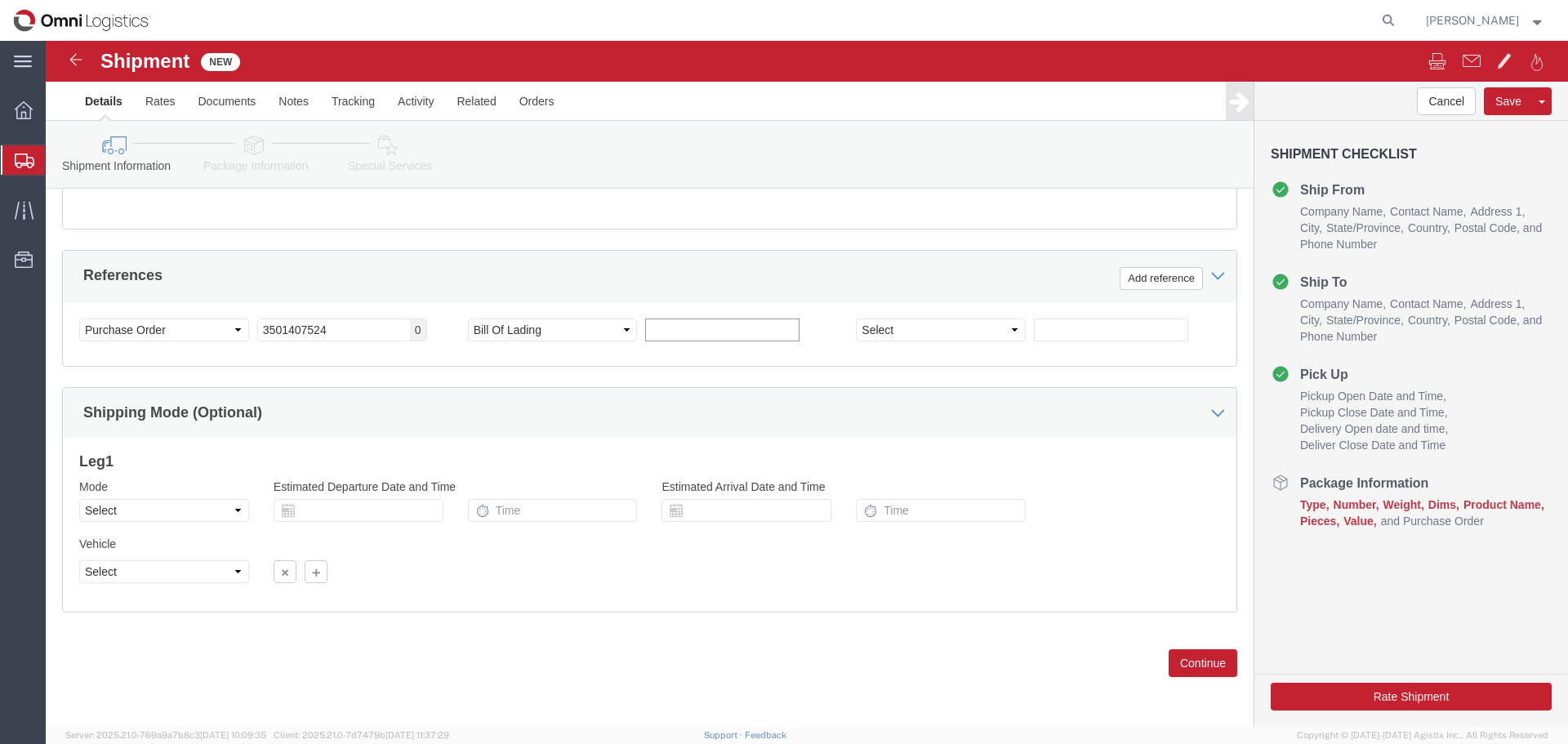
click input "text"
type input "S03110705"
click button "Continue"
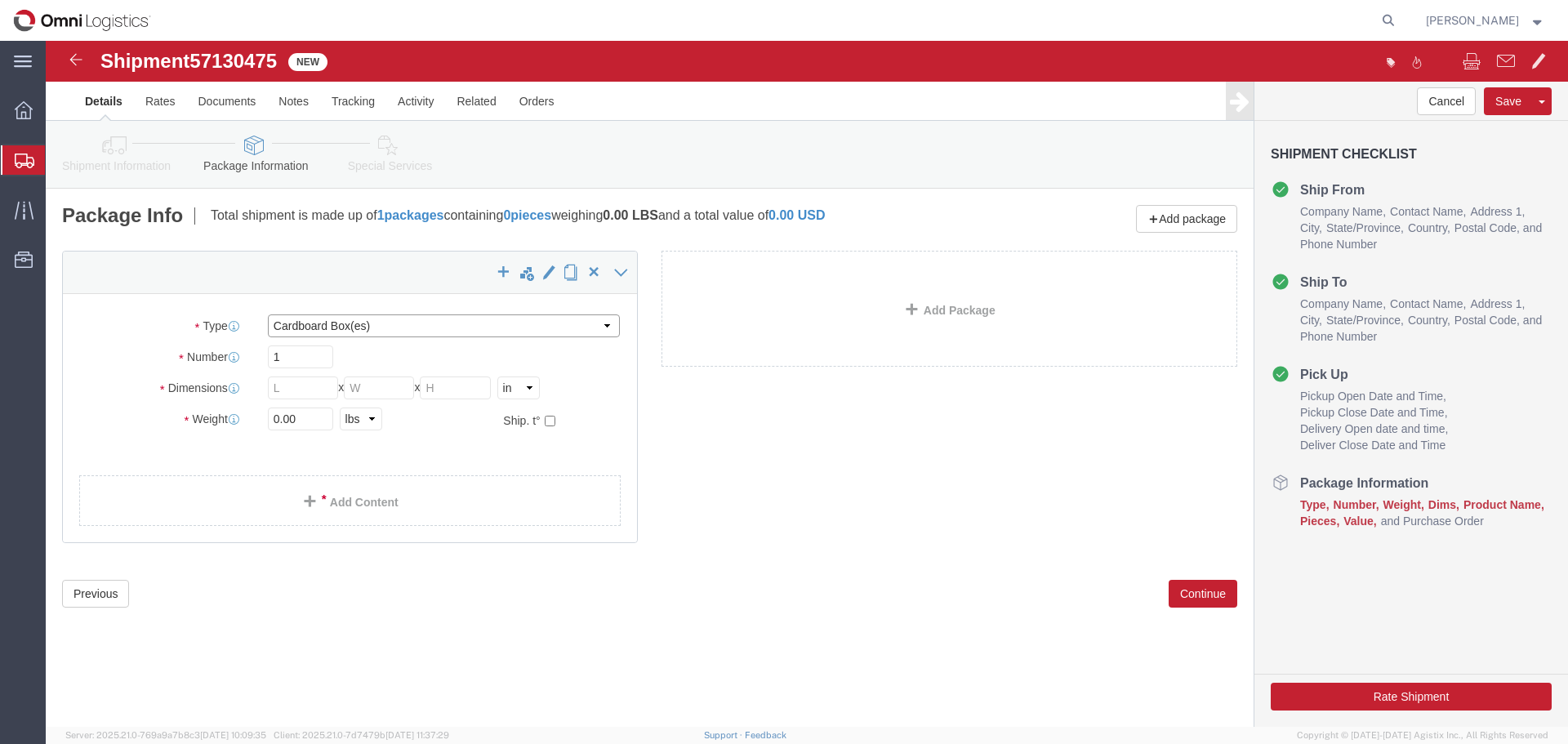
click select "Select Bulk Bundle(s) Cardboard Box(es) Carton(s) Crate(s) Drum(s) (Fiberboard)…"
select select "PONS"
click select "Select Bulk Bundle(s) Cardboard Box(es) Carton(s) Crate(s) Drum(s) (Fiberboard)…"
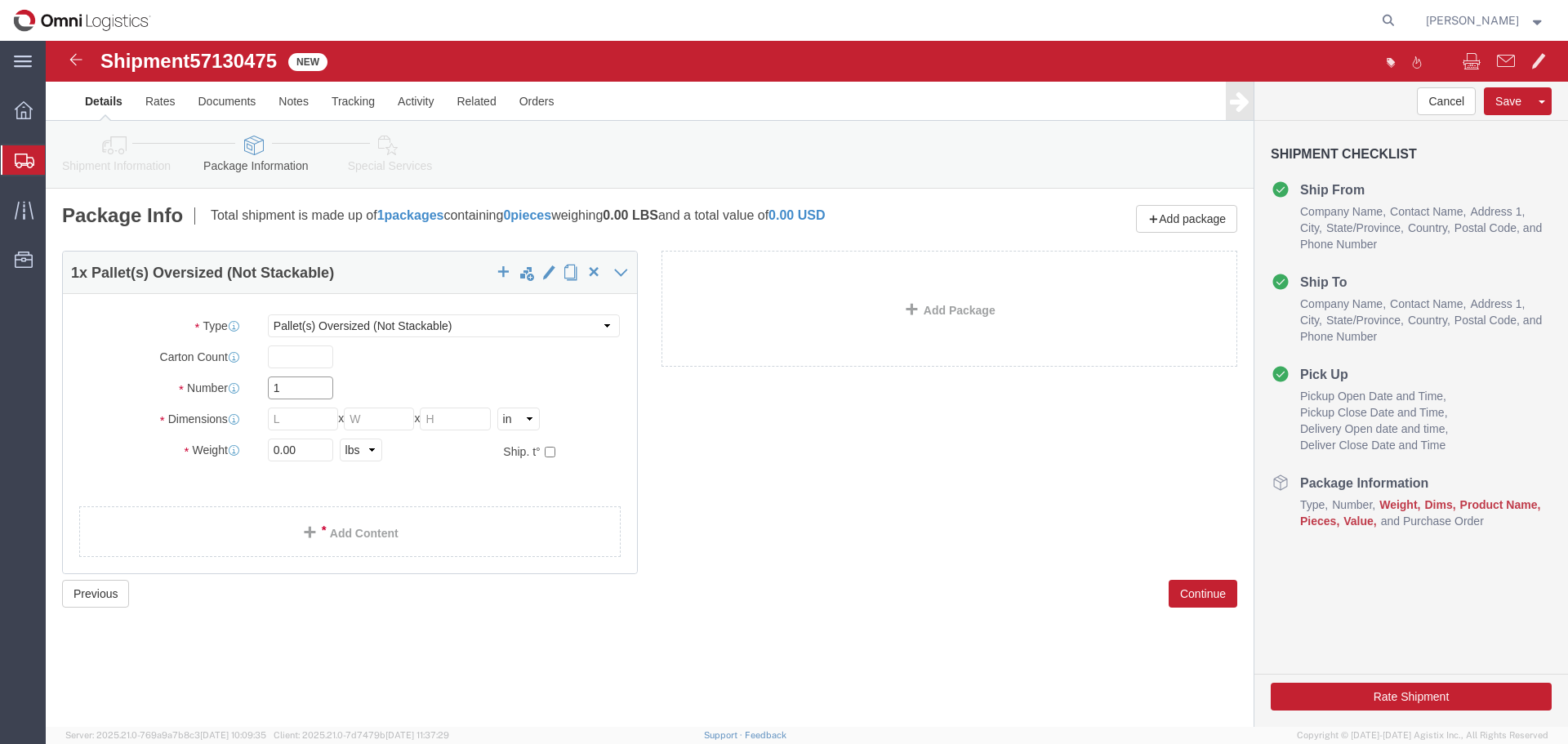
drag, startPoint x: 251, startPoint y: 344, endPoint x: 207, endPoint y: 345, distance: 44.0
click div "Number 1"
type input "12"
type input "50"
type input "37"
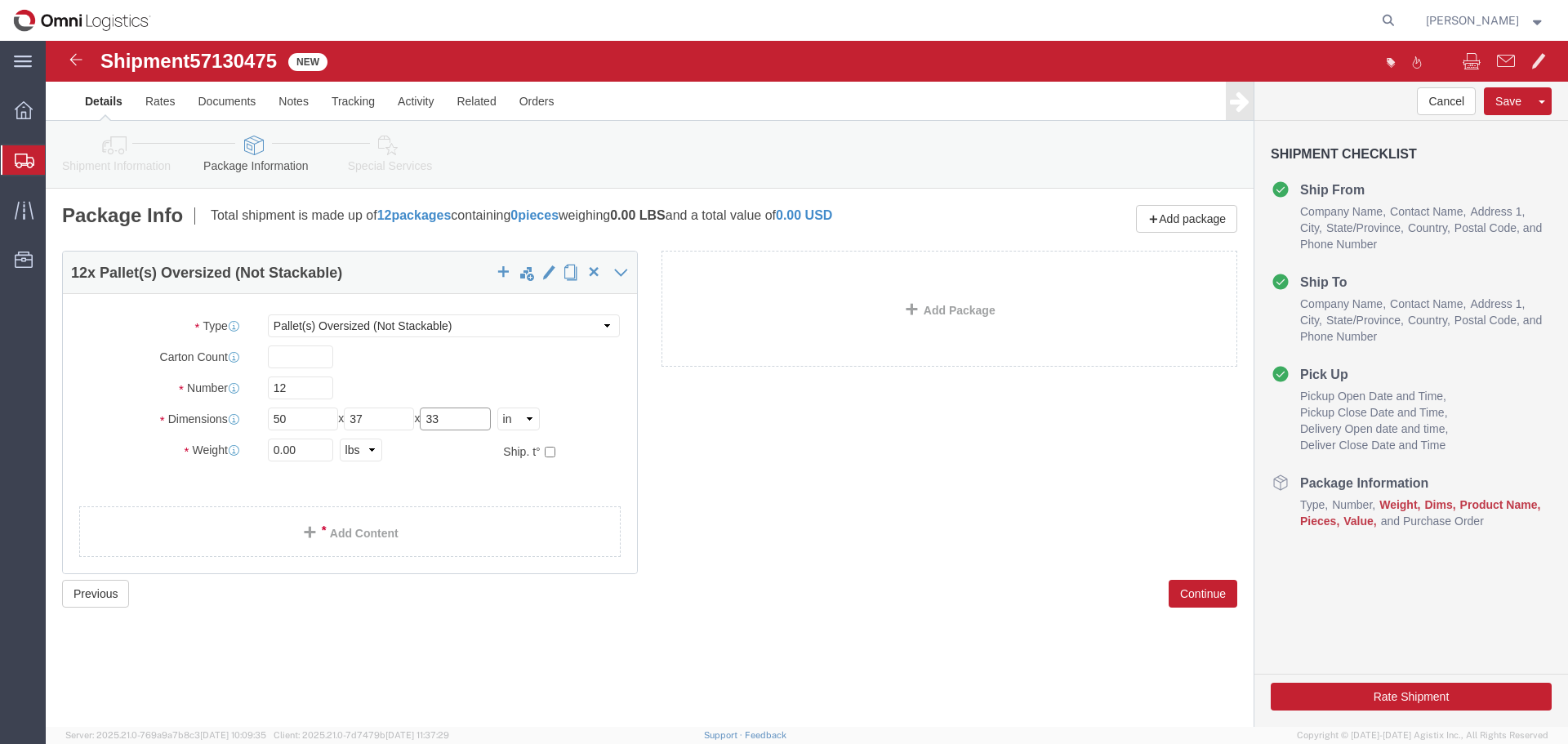
type input "33"
type input "7212"
click link "Add Content"
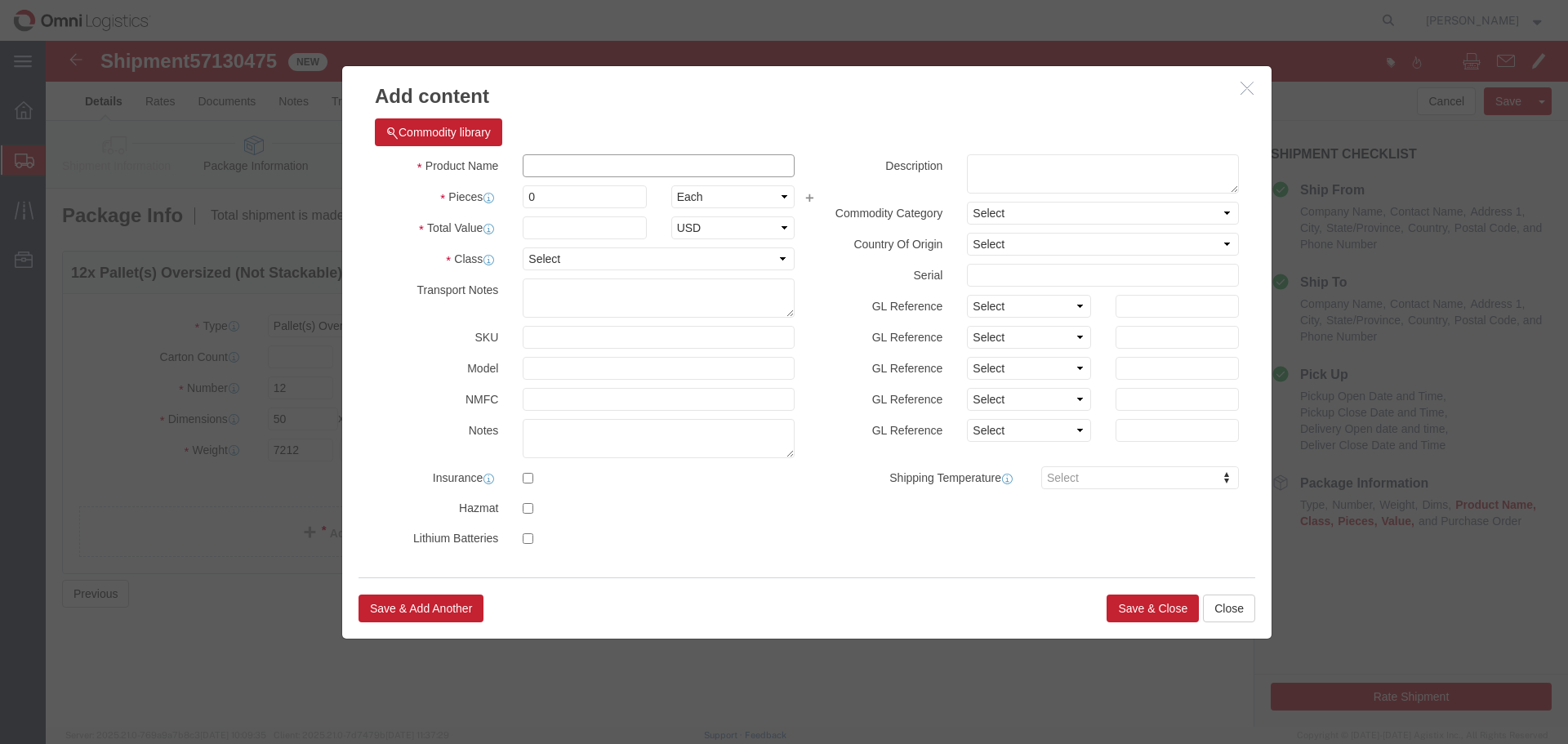
click input "text"
type input "GAS REGULATORS"
type input "1728"
select select "USD"
select select "85"
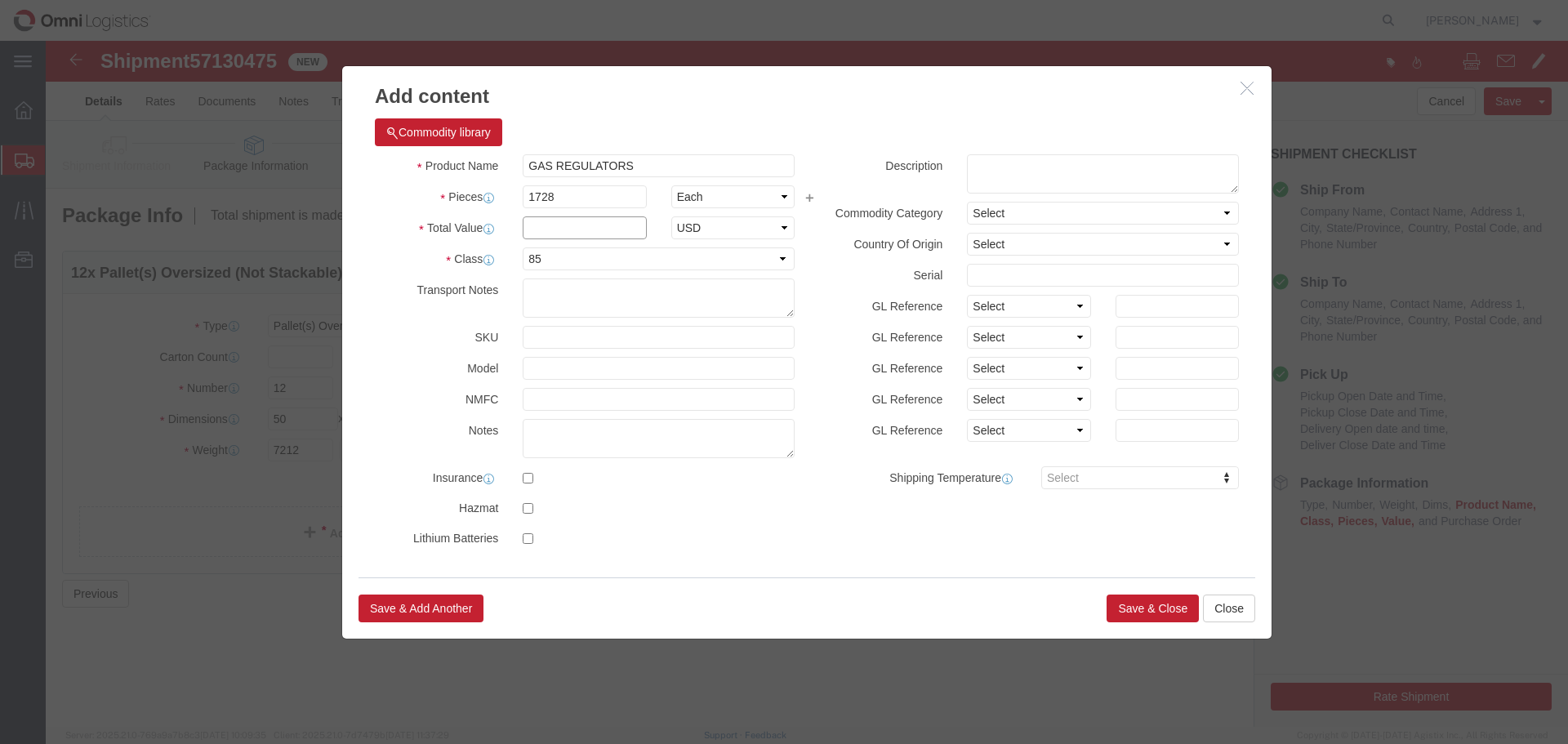
click input "text"
type input "8000"
click button "Save & Close"
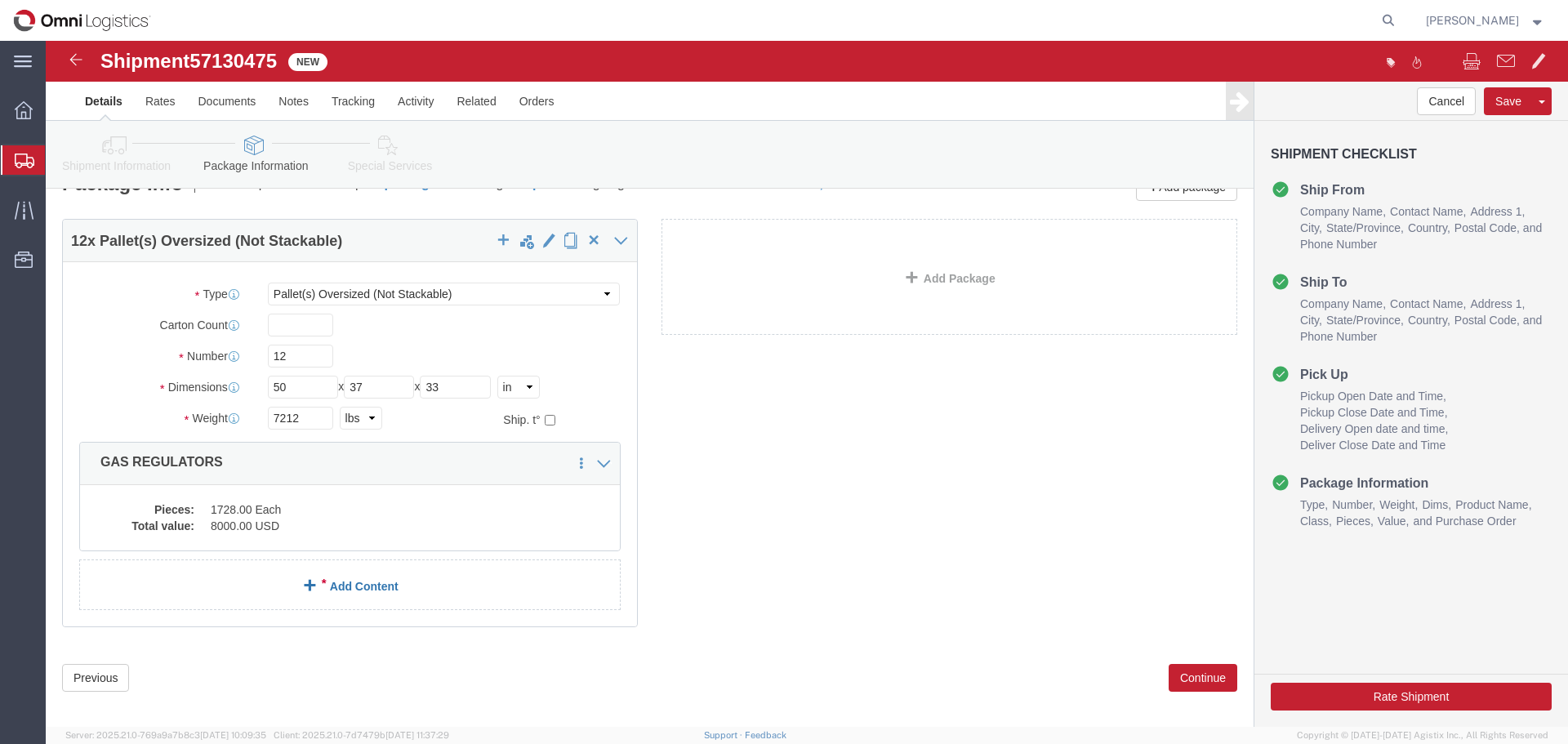
scroll to position [47, 0]
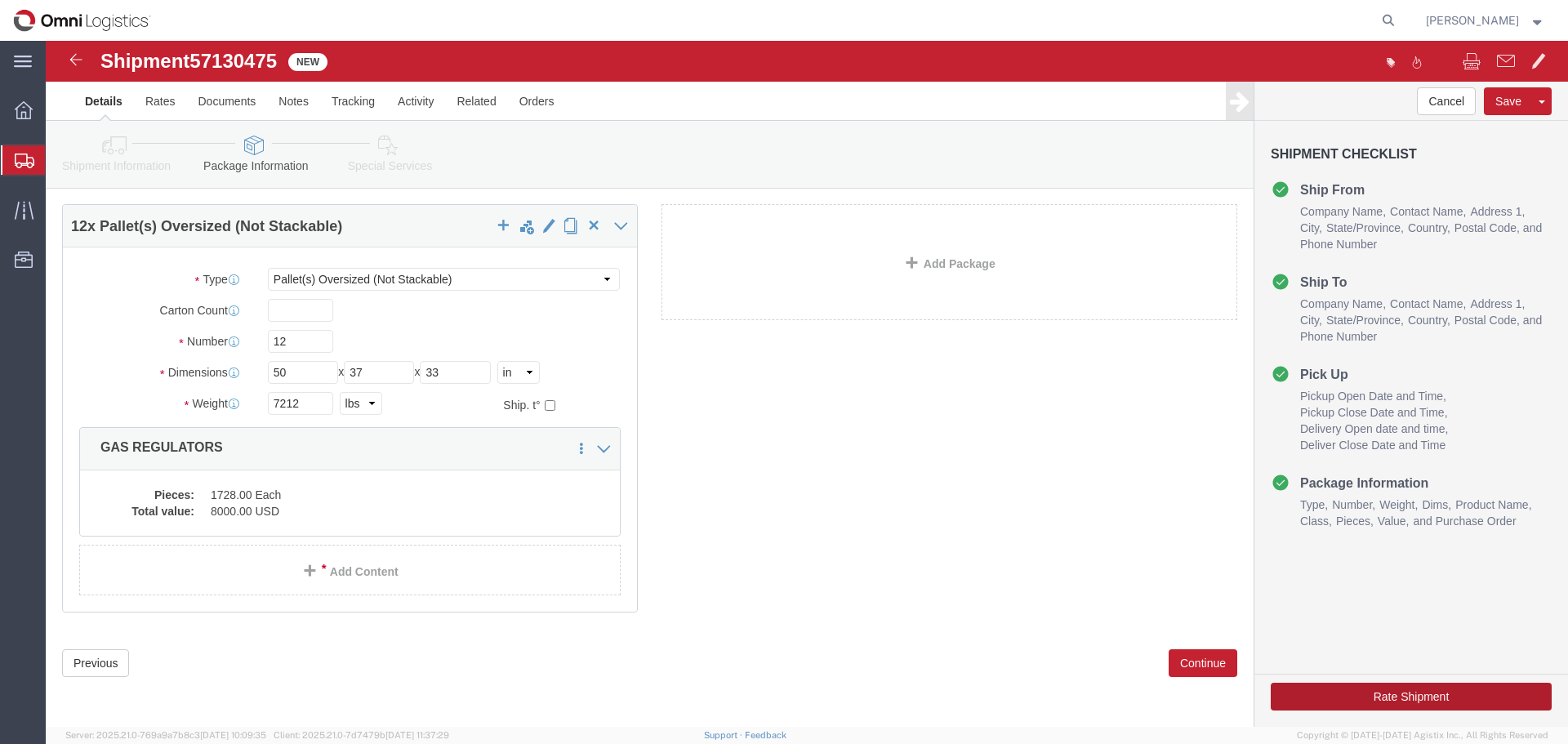
click button "Rate Shipment"
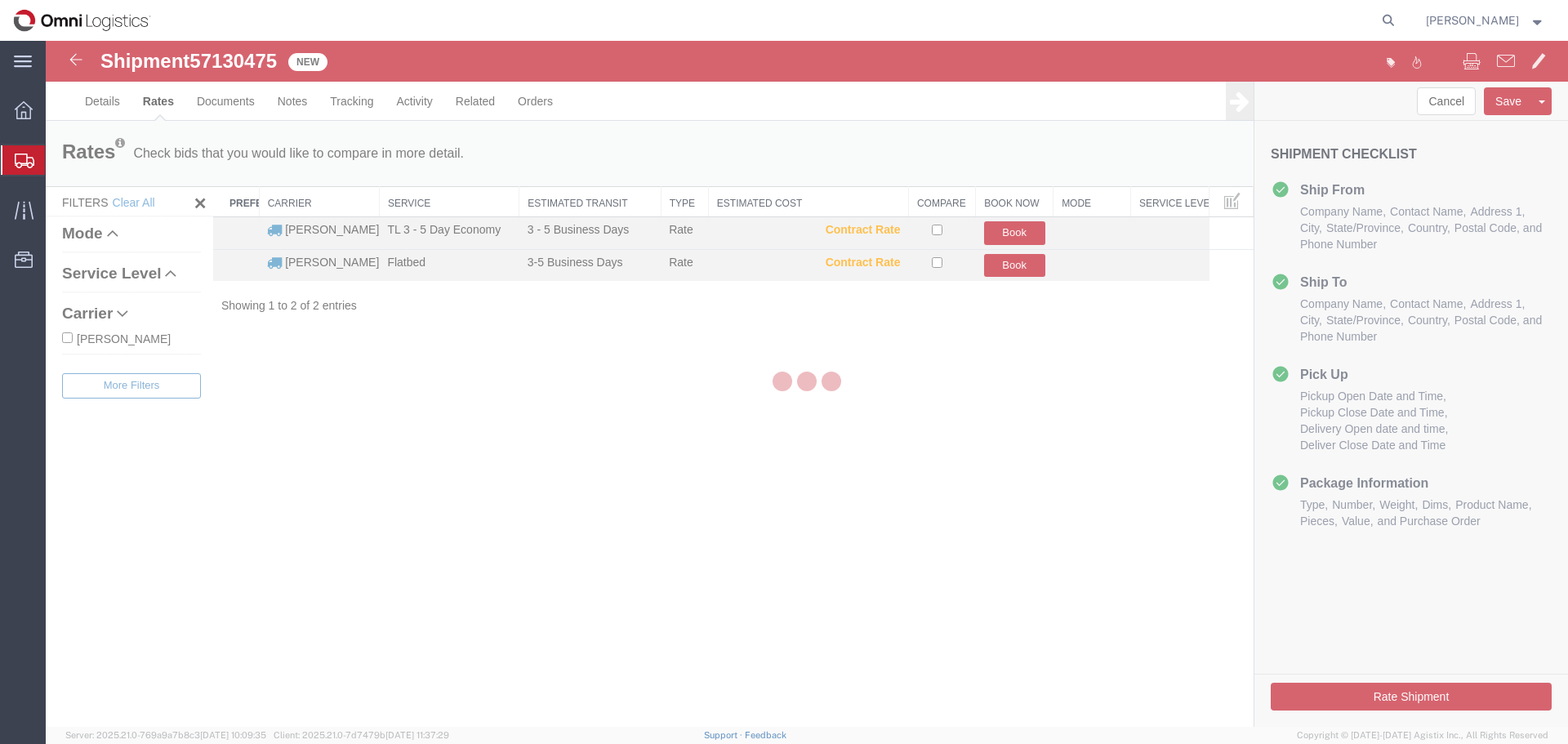
scroll to position [0, 0]
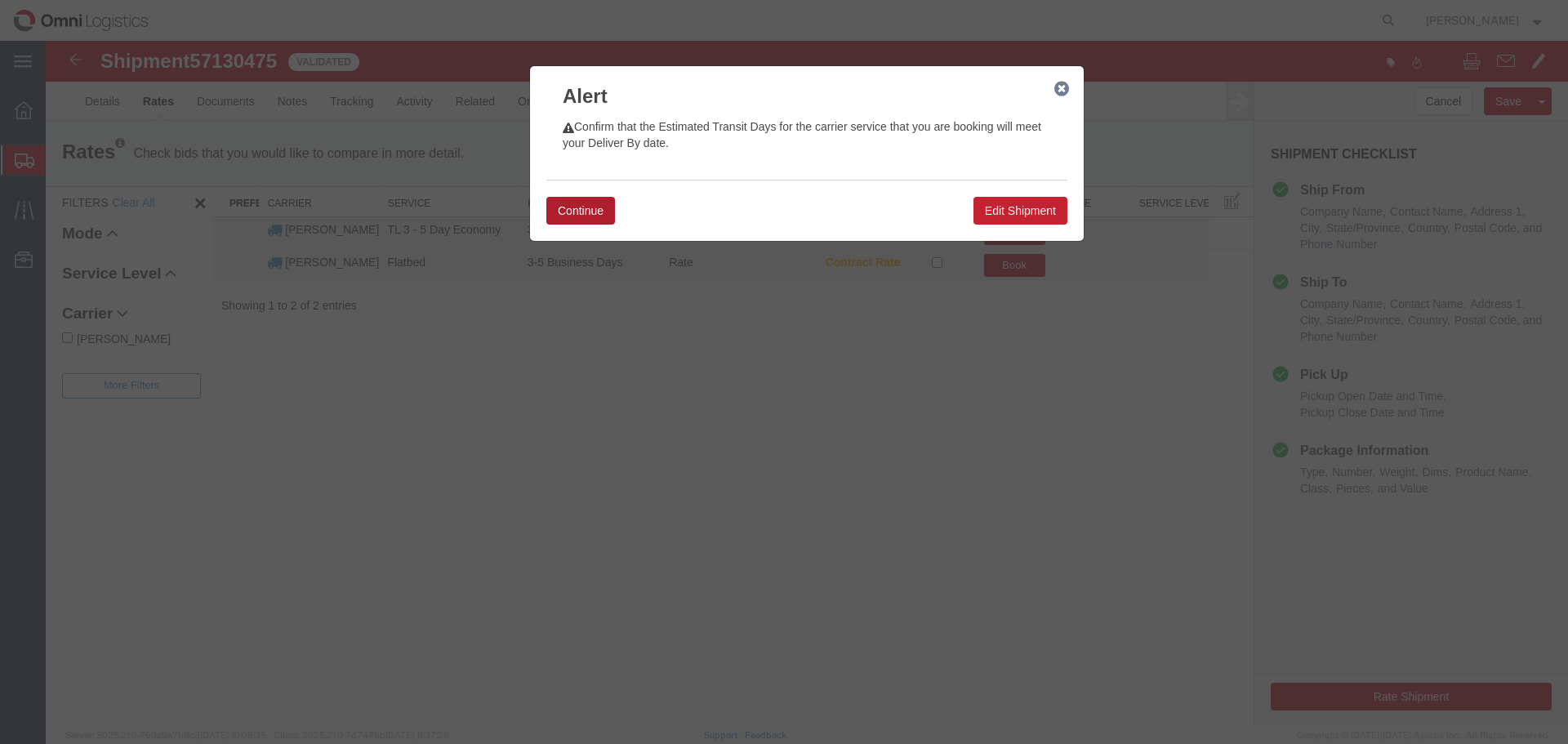
click at [569, 214] on button "Continue" at bounding box center [581, 210] width 68 height 28
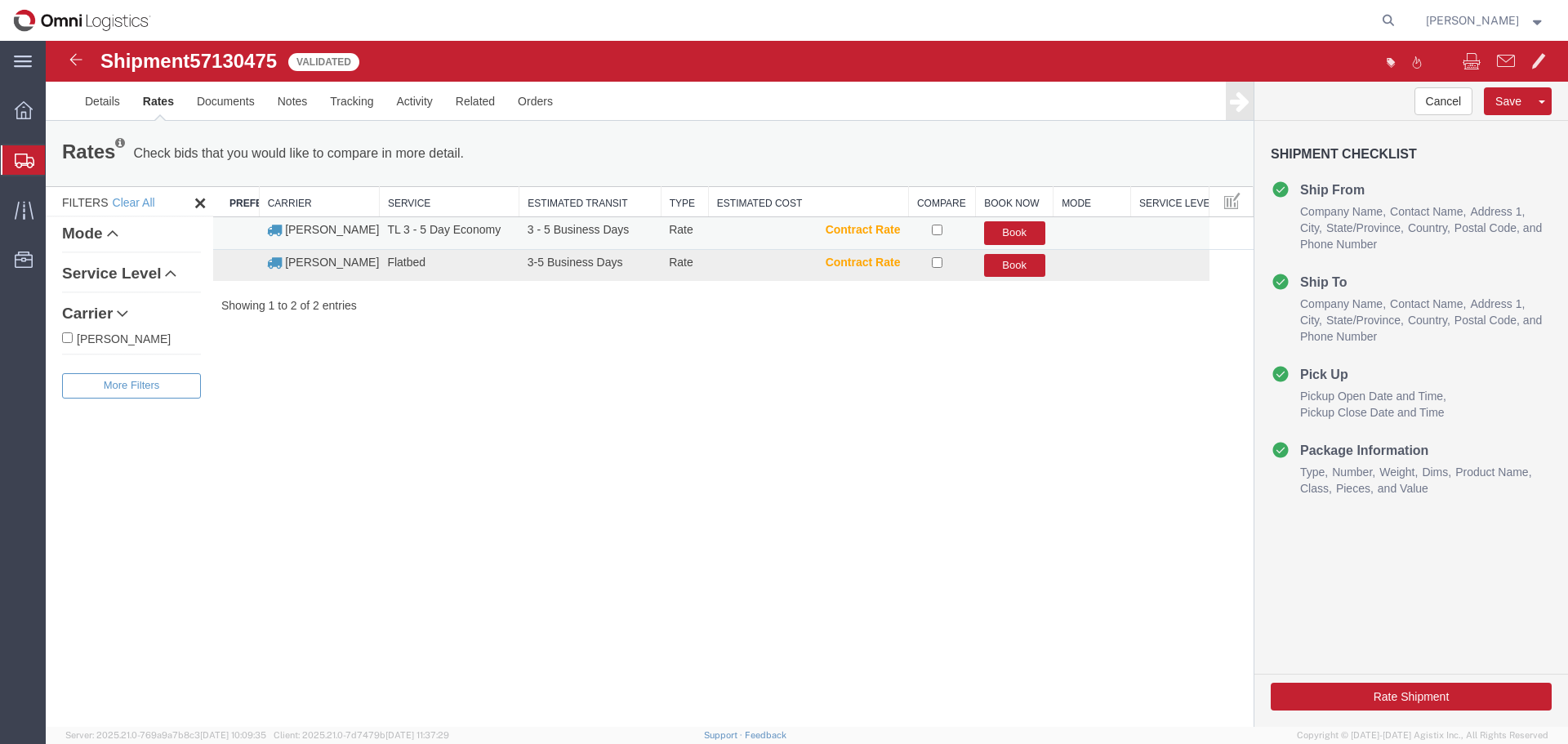
click at [406, 231] on td "TL 3 - 5 Day Economy" at bounding box center [448, 233] width 139 height 33
click at [1016, 232] on button "Book" at bounding box center [1014, 233] width 61 height 23
